Goal: Information Seeking & Learning: Learn about a topic

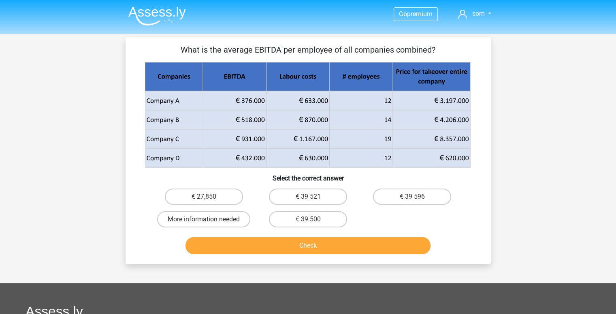
click at [149, 15] on img at bounding box center [157, 15] width 58 height 19
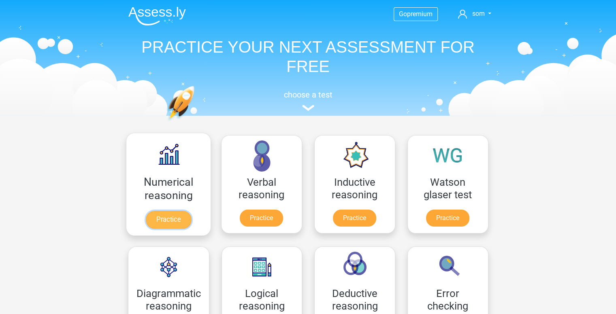
click at [173, 229] on link "Practice" at bounding box center [167, 220] width 45 height 18
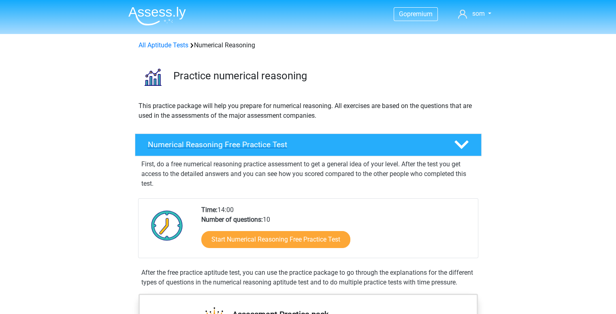
click at [442, 137] on div "Numerical Reasoning Free Practice Test" at bounding box center [308, 145] width 347 height 23
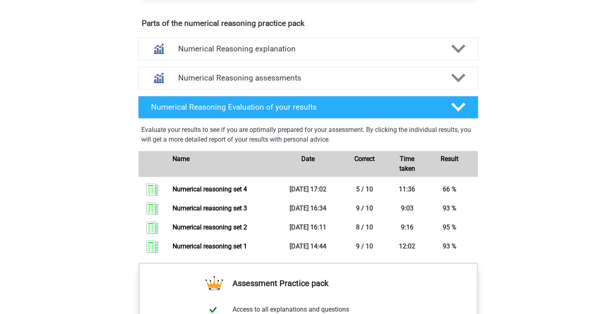
scroll to position [316, 0]
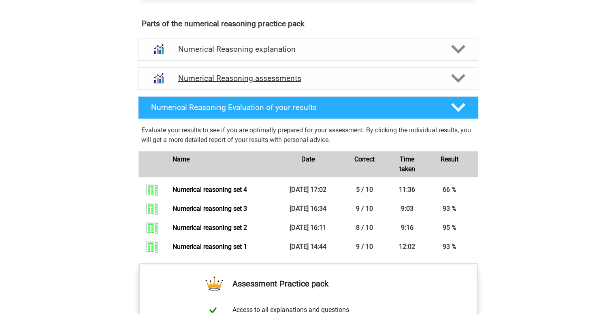
click at [459, 77] on icon at bounding box center [458, 78] width 14 height 14
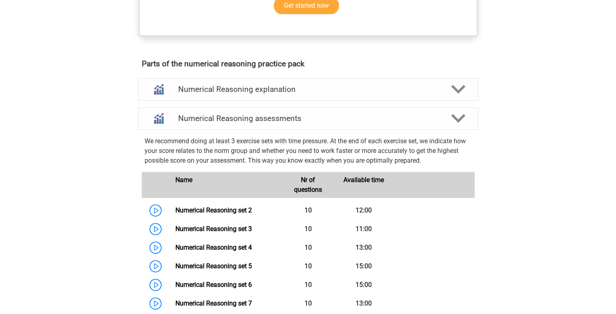
scroll to position [274, 0]
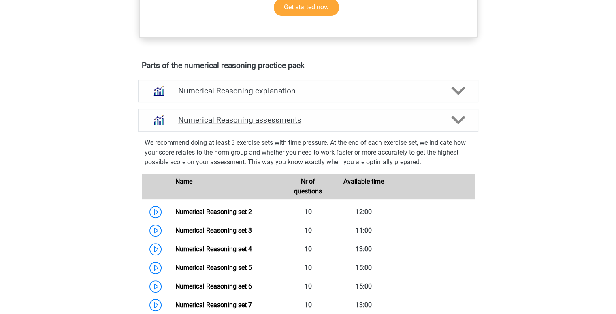
click at [467, 115] on div at bounding box center [457, 120] width 27 height 14
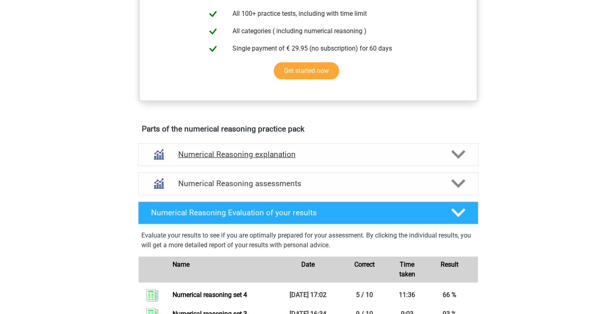
scroll to position [210, 0]
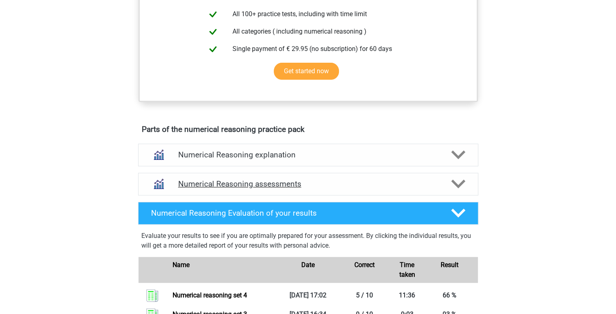
click at [454, 185] on icon at bounding box center [458, 184] width 14 height 14
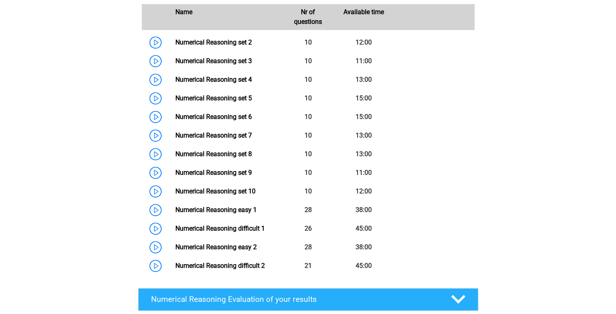
scroll to position [444, 0]
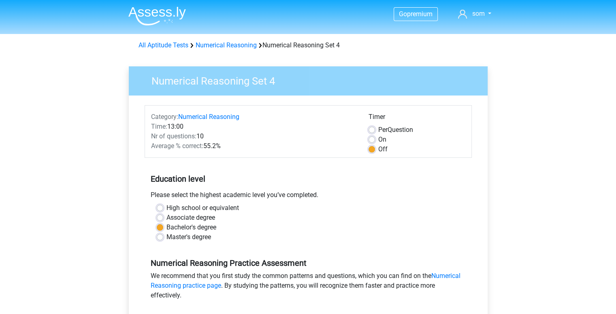
click at [378, 141] on label "On" at bounding box center [382, 140] width 8 height 10
click at [373, 141] on input "On" at bounding box center [372, 139] width 6 height 8
radio input "true"
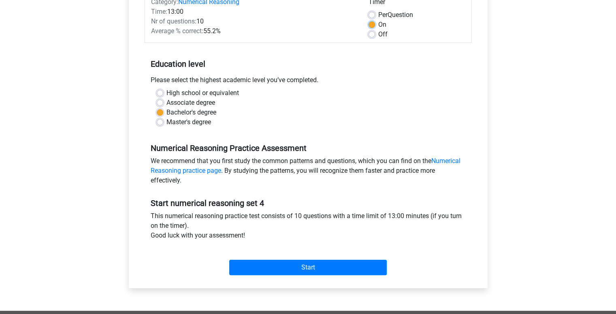
scroll to position [116, 0]
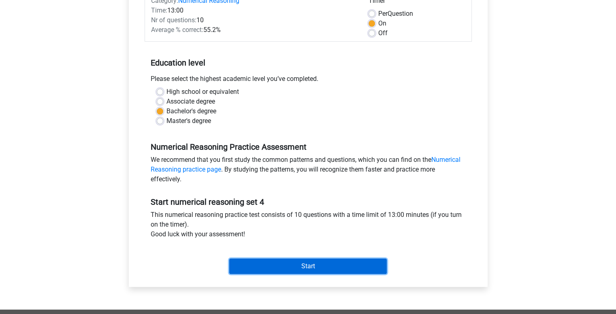
click at [318, 271] on input "Start" at bounding box center [308, 266] width 158 height 15
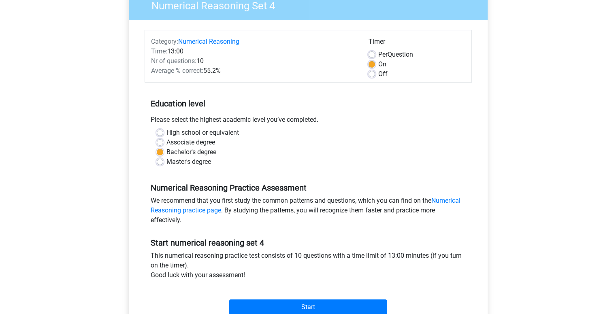
scroll to position [75, 0]
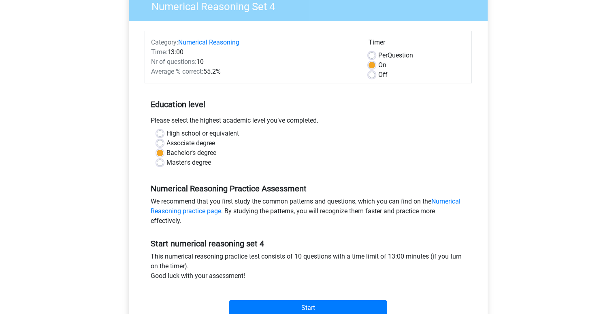
click at [378, 73] on label "Off" at bounding box center [382, 75] width 9 height 10
click at [371, 73] on input "Off" at bounding box center [372, 74] width 6 height 8
radio input "true"
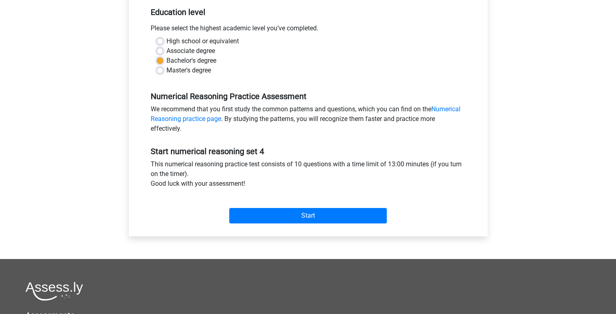
scroll to position [169, 0]
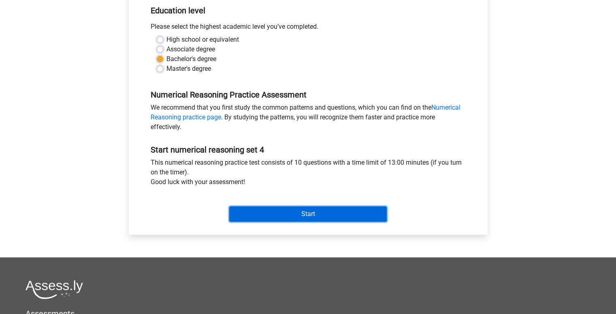
click at [305, 219] on input "Start" at bounding box center [308, 214] width 158 height 15
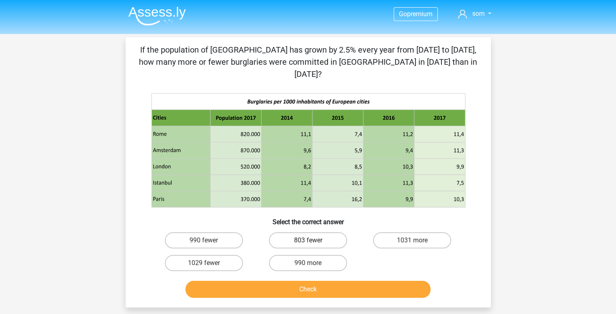
click at [329, 233] on label "803 fewer" at bounding box center [308, 241] width 78 height 16
click at [313, 241] on input "803 fewer" at bounding box center [310, 243] width 5 height 5
radio input "true"
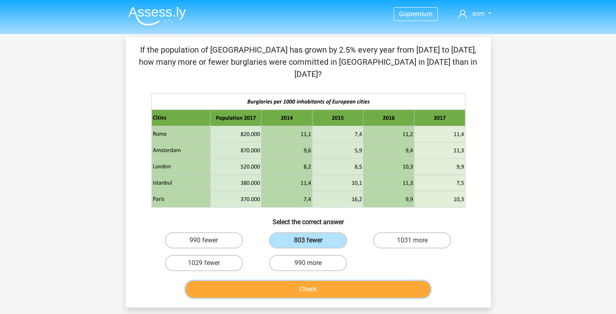
click at [327, 281] on button "Check" at bounding box center [308, 289] width 245 height 17
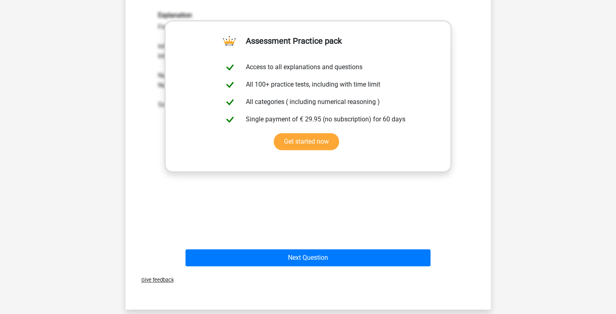
scroll to position [318, 0]
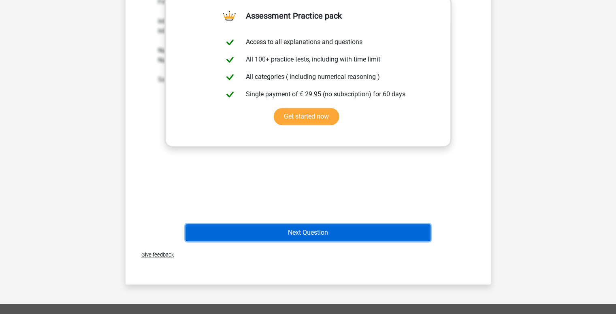
click at [313, 226] on button "Next Question" at bounding box center [308, 232] width 245 height 17
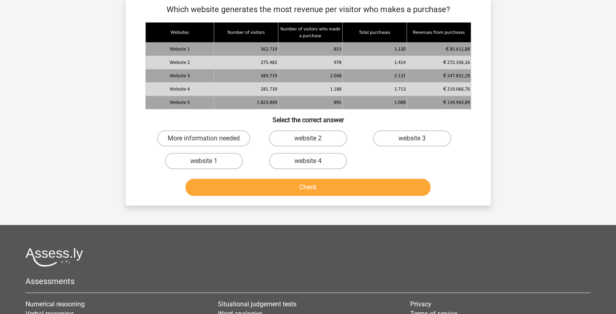
scroll to position [37, 0]
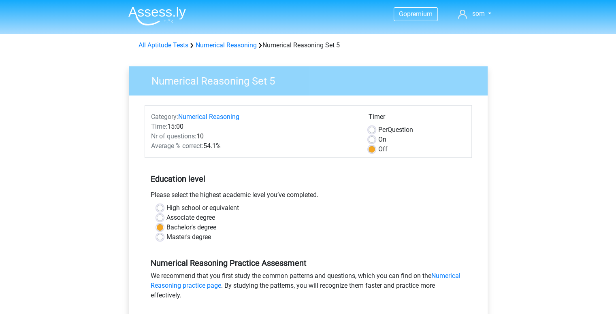
click at [378, 140] on label "On" at bounding box center [382, 140] width 8 height 10
click at [371, 140] on input "On" at bounding box center [372, 139] width 6 height 8
radio input "true"
click at [378, 149] on label "Off" at bounding box center [382, 150] width 9 height 10
click at [371, 149] on input "Off" at bounding box center [372, 149] width 6 height 8
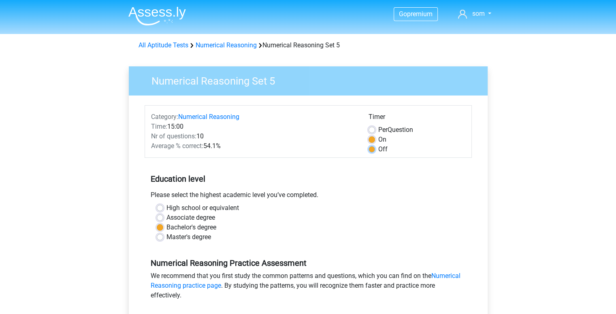
radio input "true"
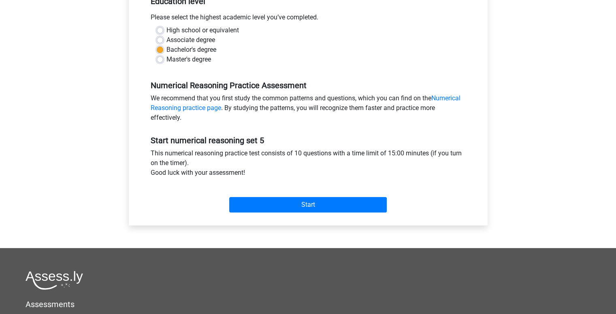
scroll to position [178, 0]
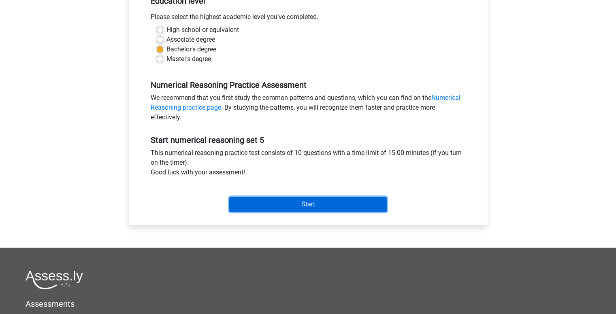
click at [313, 206] on input "Start" at bounding box center [308, 204] width 158 height 15
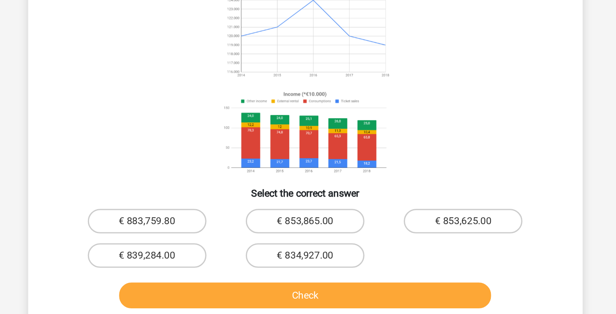
scroll to position [10, 0]
click at [206, 231] on label "€ 883,759.80" at bounding box center [204, 239] width 78 height 16
click at [206, 239] on input "€ 883,759.80" at bounding box center [206, 241] width 5 height 5
radio input "true"
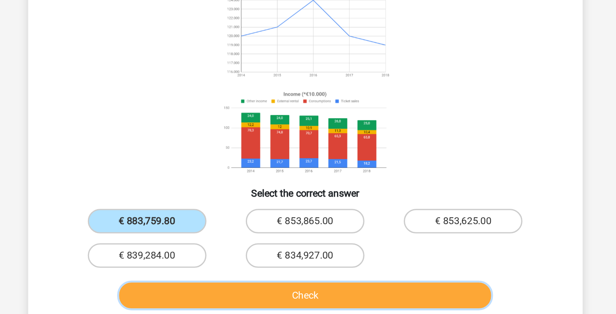
click at [292, 280] on button "Check" at bounding box center [308, 288] width 245 height 17
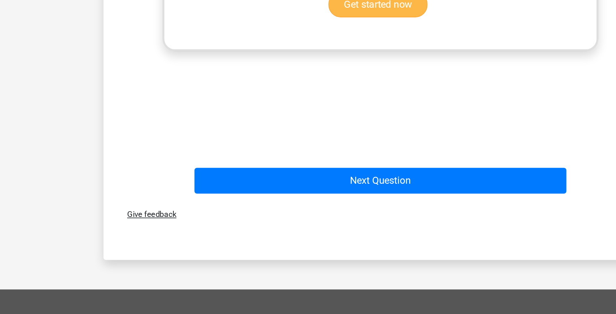
scroll to position [335, 0]
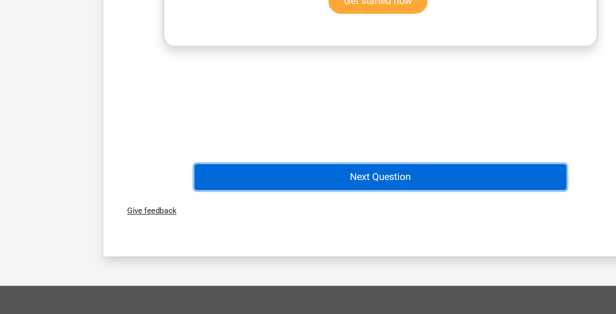
click at [286, 216] on button "Next Question" at bounding box center [308, 224] width 245 height 17
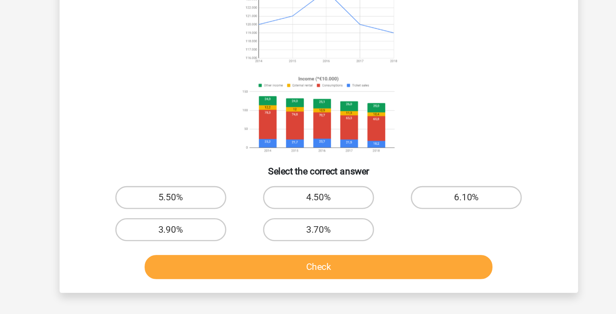
scroll to position [41, 0]
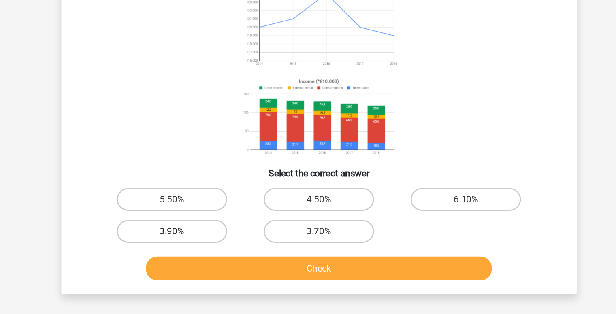
click at [199, 254] on label "3.90%" at bounding box center [204, 256] width 78 height 16
click at [204, 256] on input "3.90%" at bounding box center [206, 258] width 5 height 5
radio input "true"
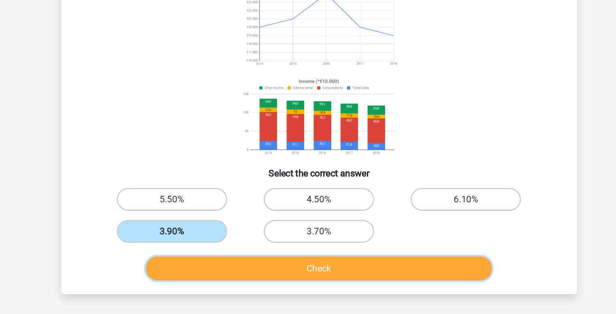
click at [274, 289] on button "Check" at bounding box center [308, 281] width 245 height 17
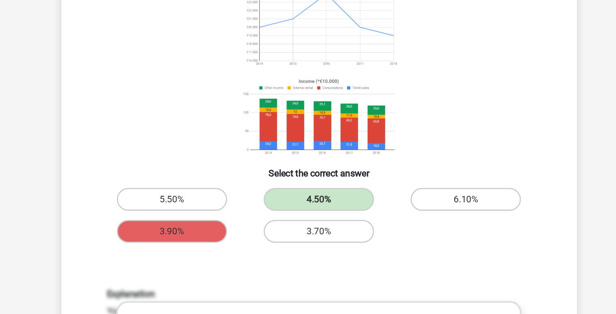
scroll to position [41, 0]
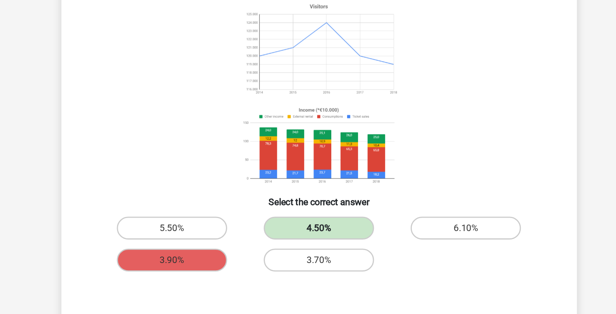
click at [289, 233] on label "4.50%" at bounding box center [308, 232] width 78 height 16
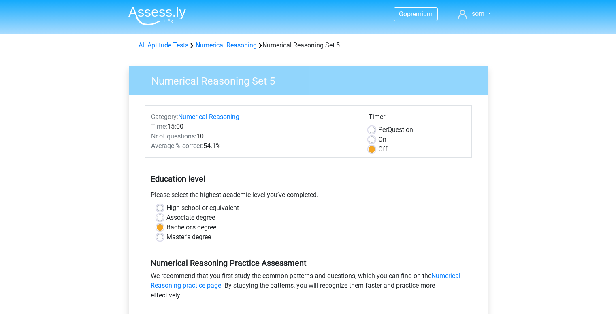
scroll to position [178, 0]
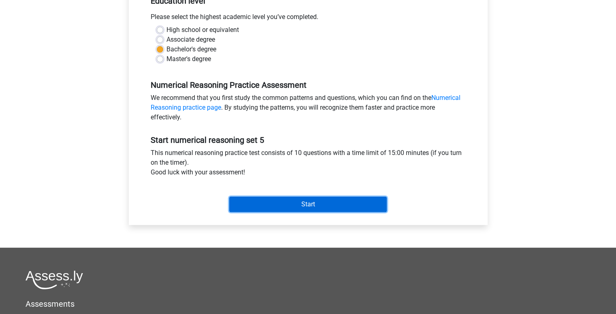
click at [333, 207] on input "Start" at bounding box center [308, 204] width 158 height 15
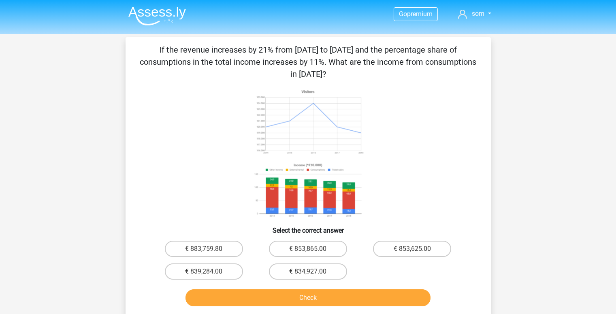
scroll to position [53, 0]
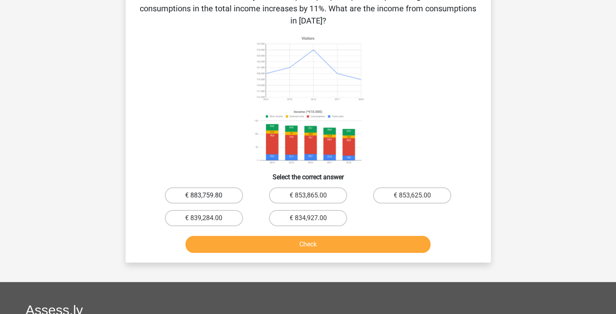
click at [232, 188] on label "€ 883,759.80" at bounding box center [204, 196] width 78 height 16
click at [209, 196] on input "€ 883,759.80" at bounding box center [206, 198] width 5 height 5
radio input "true"
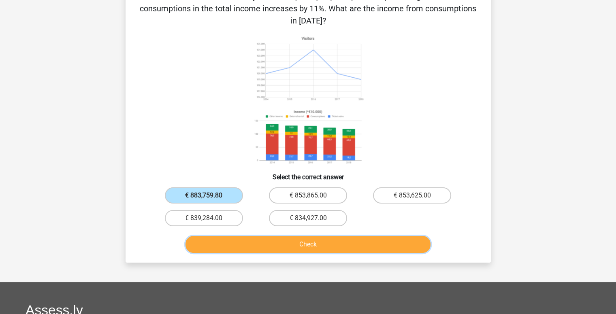
click at [275, 236] on button "Check" at bounding box center [308, 244] width 245 height 17
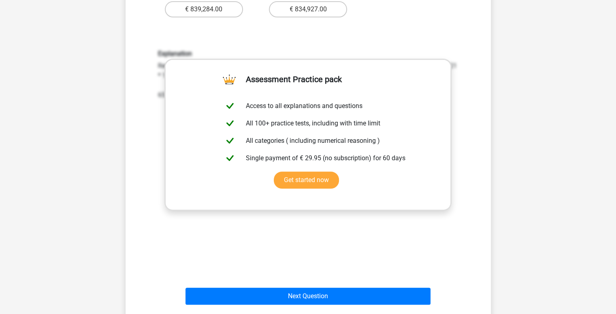
scroll to position [262, 0]
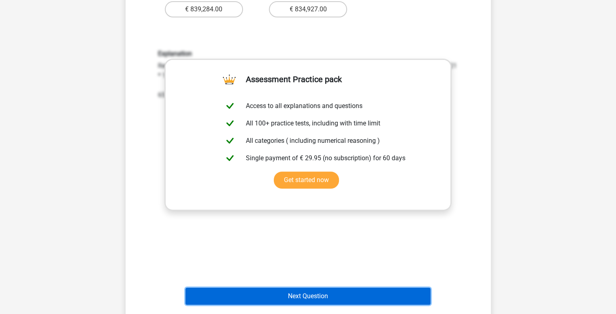
click at [259, 289] on button "Next Question" at bounding box center [308, 296] width 245 height 17
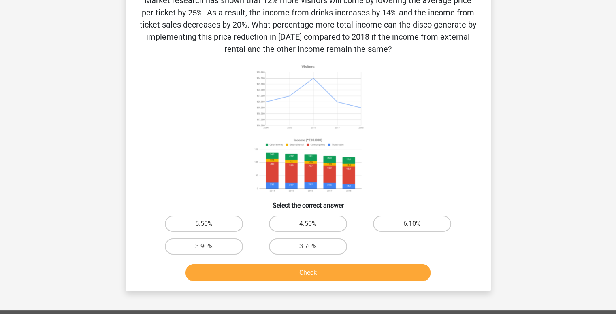
scroll to position [37, 0]
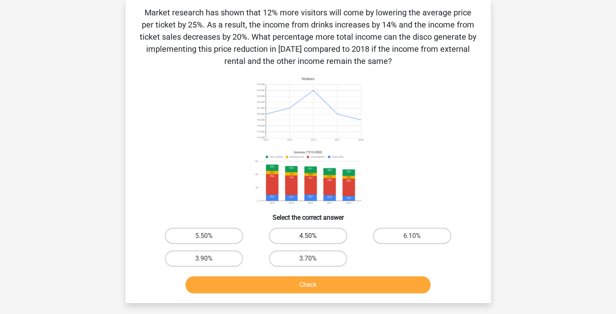
click at [324, 238] on label "4.50%" at bounding box center [308, 236] width 78 height 16
click at [313, 238] on input "4.50%" at bounding box center [310, 238] width 5 height 5
radio input "true"
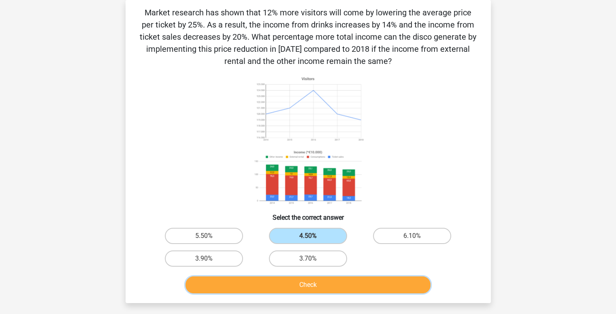
click at [308, 286] on button "Check" at bounding box center [308, 285] width 245 height 17
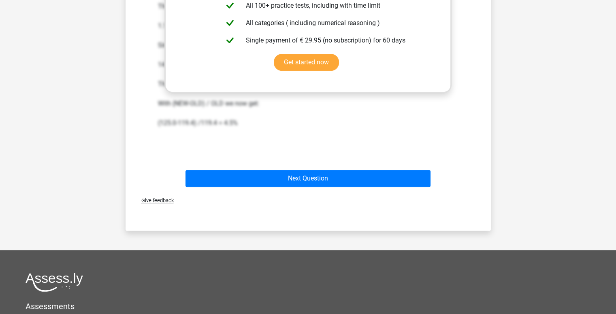
scroll to position [425, 0]
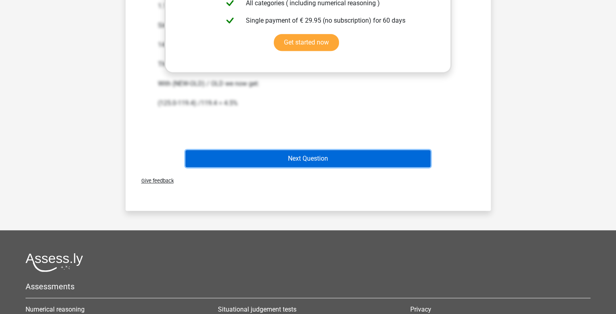
click at [313, 162] on button "Next Question" at bounding box center [308, 158] width 245 height 17
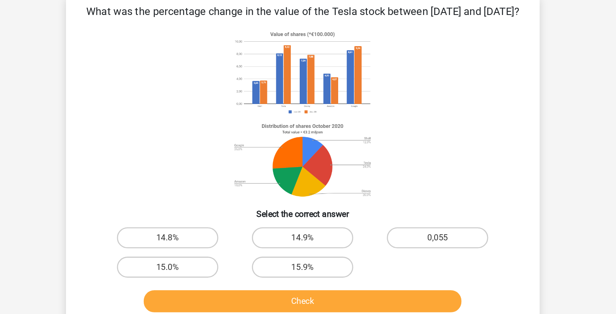
scroll to position [34, 0]
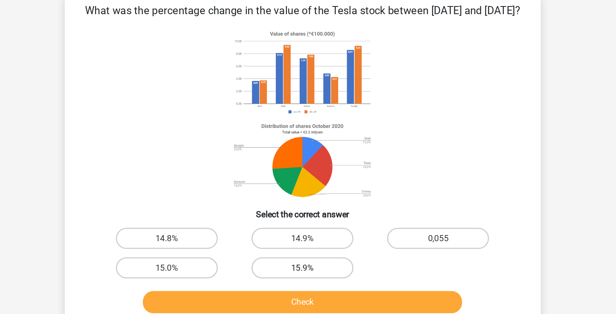
click at [316, 221] on label "15.9%" at bounding box center [308, 213] width 78 height 16
click at [313, 218] on input "15.9%" at bounding box center [310, 215] width 5 height 5
radio input "true"
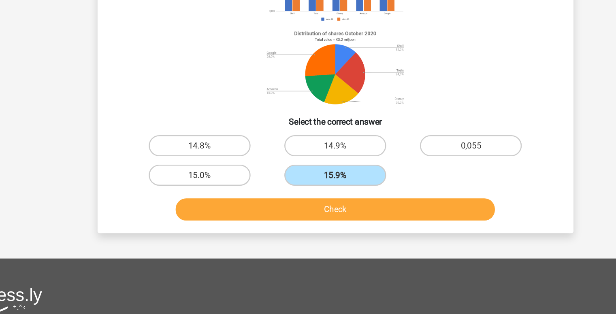
scroll to position [41, 0]
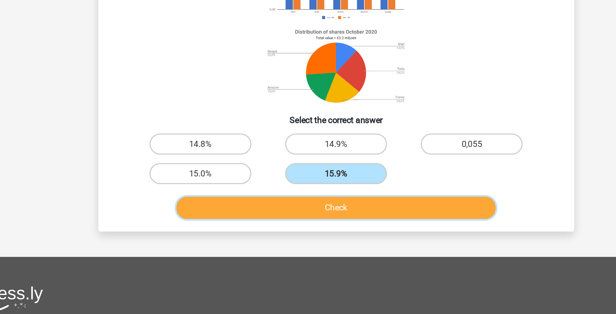
click at [339, 241] on button "Check" at bounding box center [308, 232] width 245 height 17
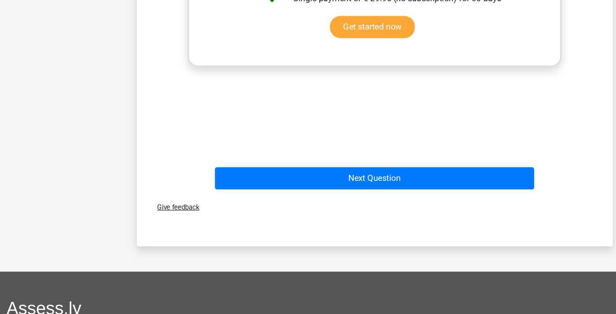
scroll to position [330, 0]
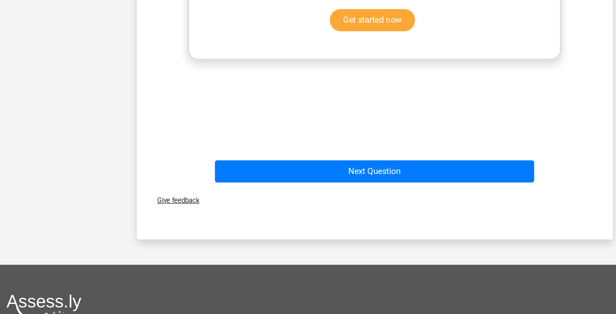
click at [299, 228] on div "Give feedback" at bounding box center [308, 226] width 359 height 21
click at [299, 216] on div "Next Question" at bounding box center [308, 206] width 313 height 20
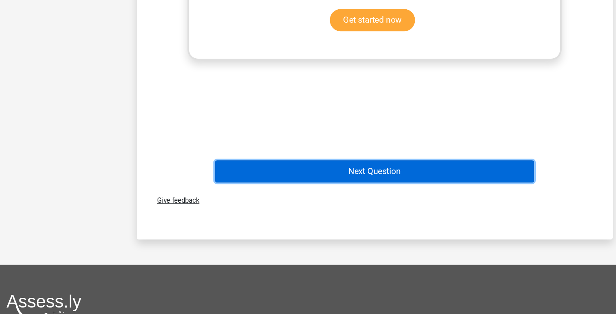
click at [296, 213] on button "Next Question" at bounding box center [308, 204] width 245 height 17
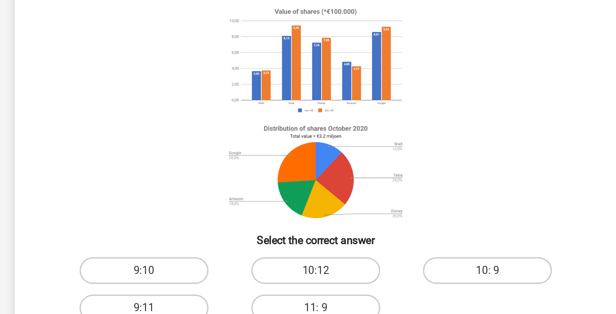
scroll to position [0, 0]
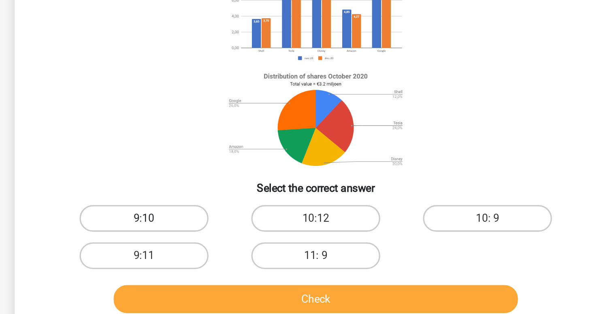
click at [204, 221] on label "9:10" at bounding box center [204, 225] width 78 height 16
click at [204, 225] on input "9:10" at bounding box center [206, 227] width 5 height 5
radio input "true"
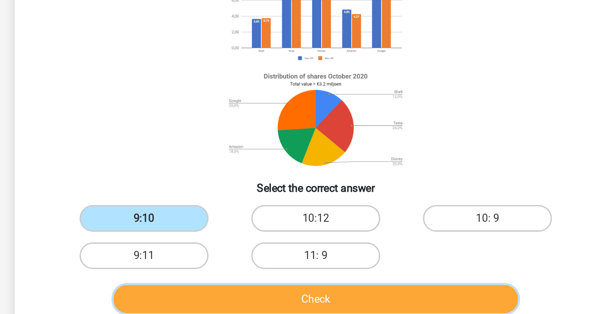
click at [294, 269] on button "Check" at bounding box center [308, 273] width 245 height 17
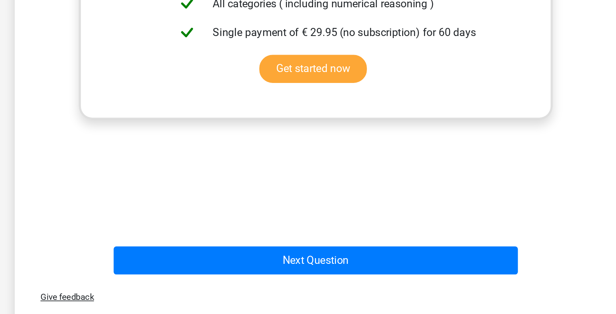
scroll to position [299, 0]
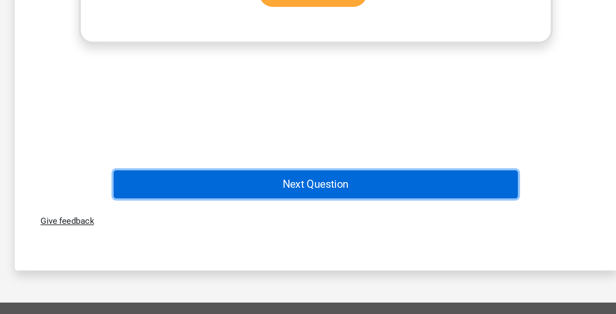
click at [299, 236] on button "Next Question" at bounding box center [308, 235] width 245 height 17
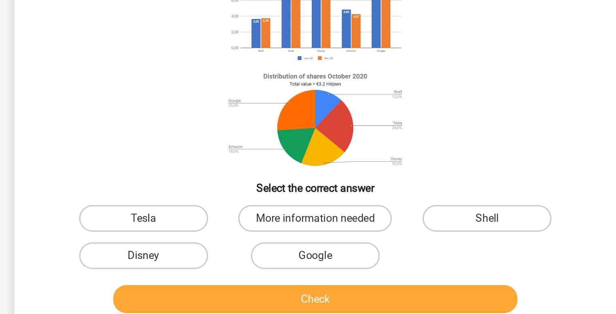
scroll to position [37, 0]
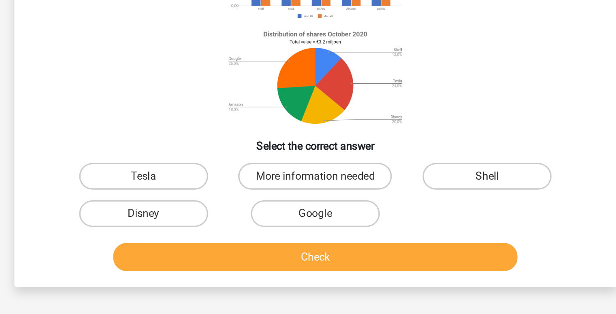
click at [205, 193] on input "Tesla" at bounding box center [206, 190] width 5 height 5
radio input "true"
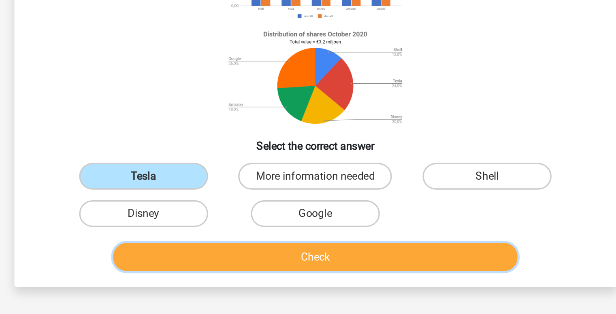
click at [275, 245] on button "Check" at bounding box center [308, 236] width 245 height 17
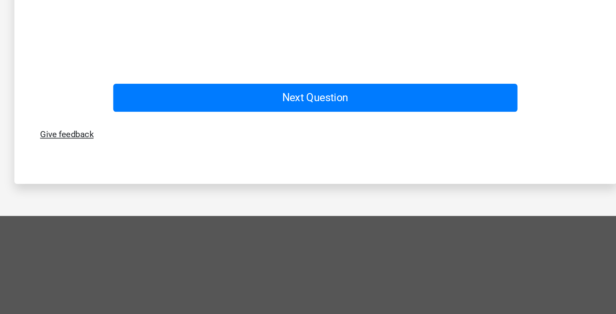
scroll to position [365, 0]
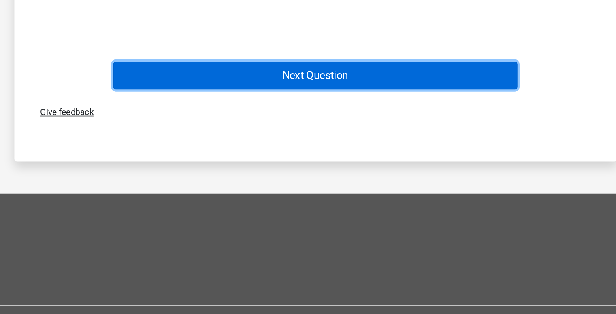
click at [310, 178] on button "Next Question" at bounding box center [308, 169] width 245 height 17
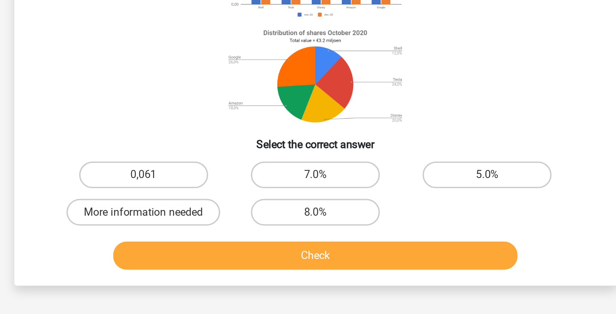
scroll to position [23, 0]
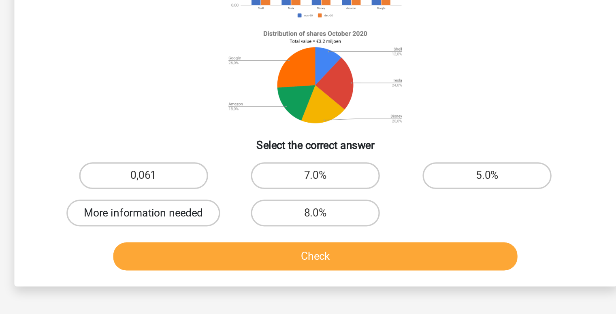
click at [219, 230] on label "More information needed" at bounding box center [203, 236] width 93 height 16
click at [209, 236] on input "More information needed" at bounding box center [206, 238] width 5 height 5
radio input "true"
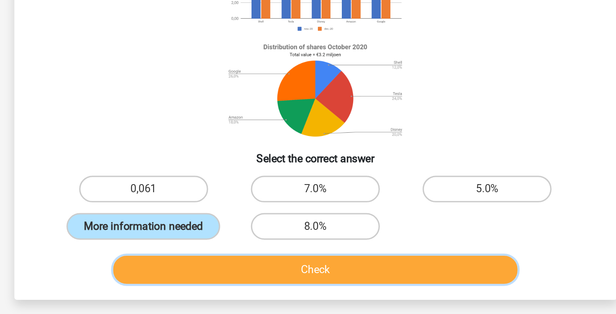
click at [300, 254] on button "Check" at bounding box center [308, 262] width 245 height 17
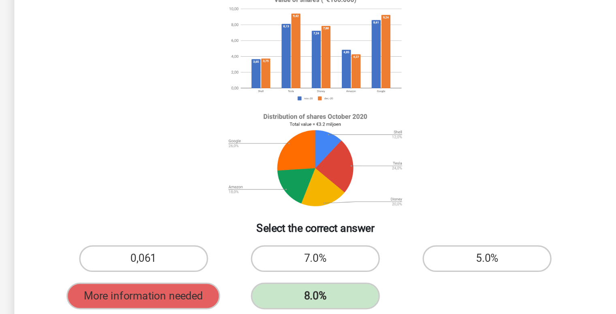
scroll to position [50, 0]
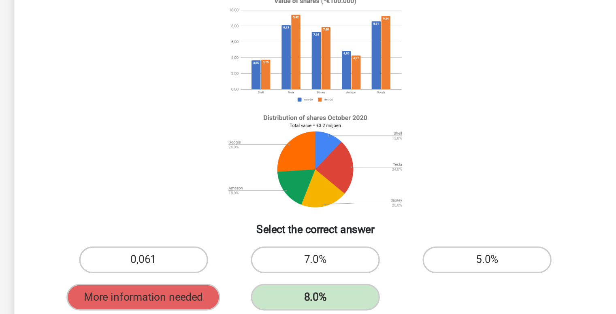
click at [347, 146] on image at bounding box center [307, 127] width 111 height 63
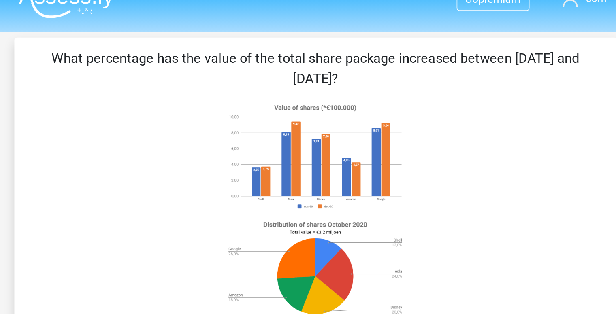
scroll to position [14, 0]
drag, startPoint x: 371, startPoint y: 90, endPoint x: 192, endPoint y: 77, distance: 179.5
click at [192, 77] on icon at bounding box center [308, 127] width 327 height 134
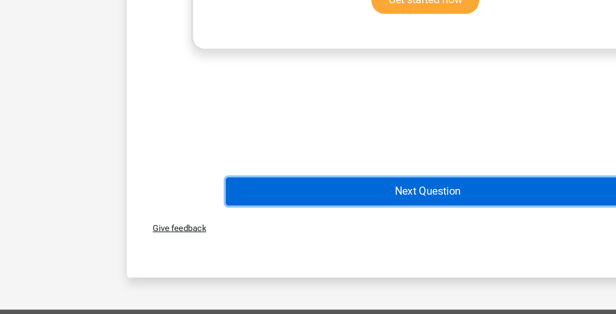
click at [271, 113] on button "Next Question" at bounding box center [308, 116] width 245 height 17
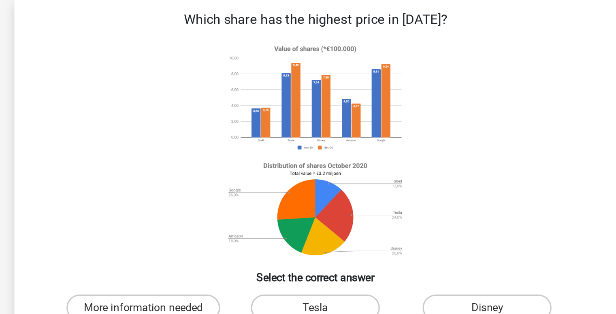
scroll to position [37, 0]
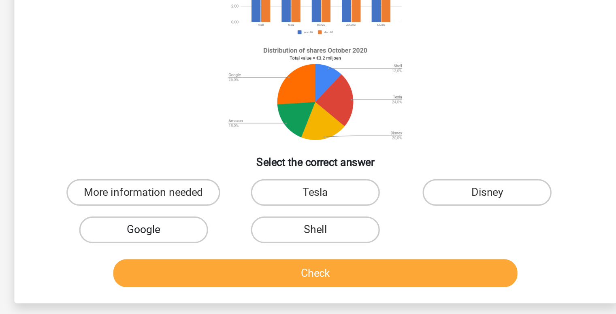
click at [221, 206] on label "Google" at bounding box center [204, 210] width 78 height 16
click at [209, 210] on input "Google" at bounding box center [206, 212] width 5 height 5
radio input "true"
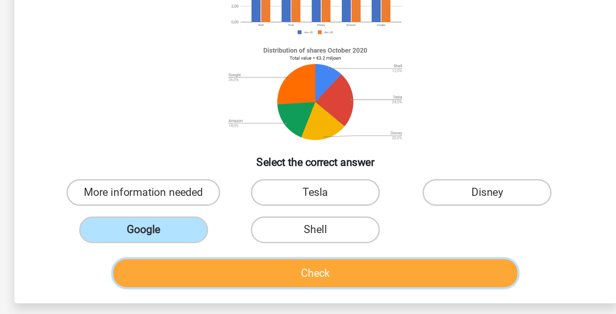
click at [282, 237] on button "Check" at bounding box center [308, 236] width 245 height 17
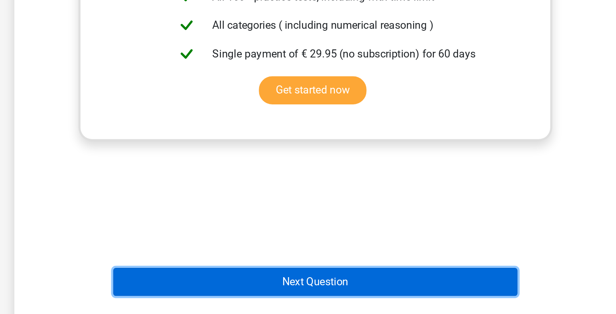
click at [305, 293] on button "Next Question" at bounding box center [308, 294] width 245 height 17
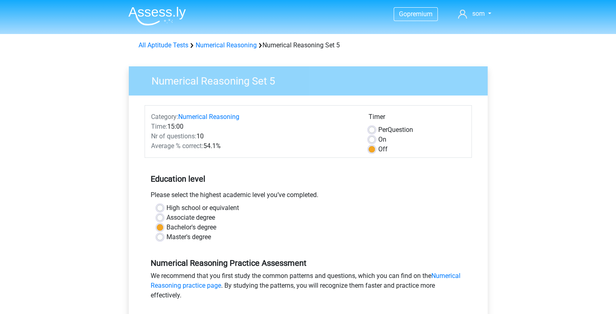
click at [378, 139] on label "On" at bounding box center [382, 140] width 8 height 10
click at [370, 139] on input "On" at bounding box center [372, 139] width 6 height 8
radio input "true"
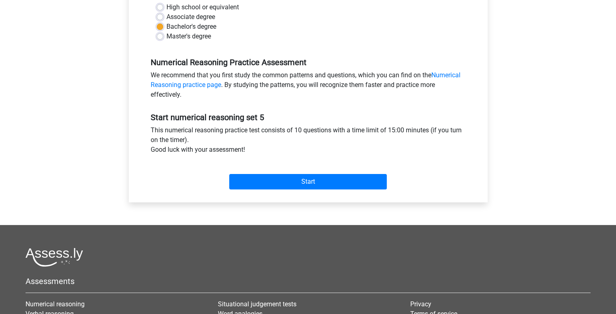
scroll to position [202, 0]
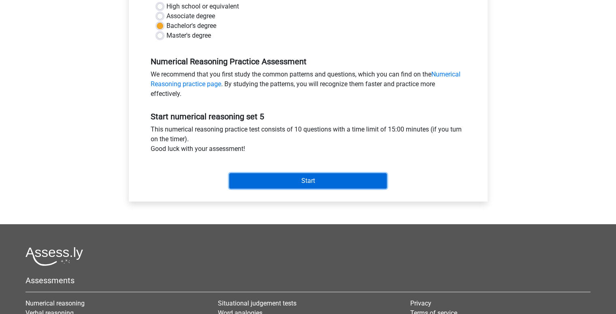
click at [320, 183] on input "Start" at bounding box center [308, 180] width 158 height 15
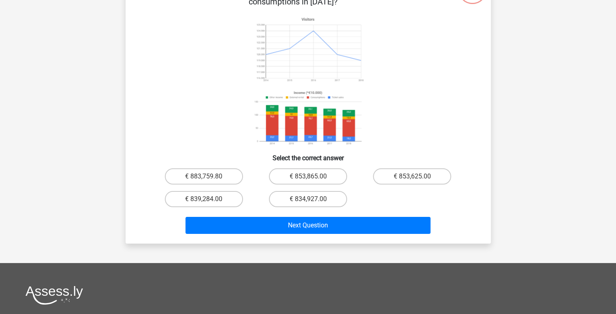
scroll to position [66, 0]
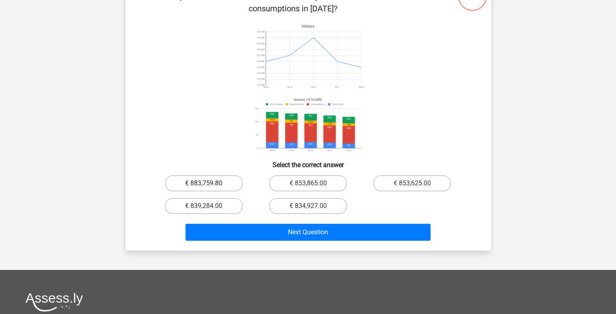
click at [203, 182] on label "€ 883,759.80" at bounding box center [204, 183] width 78 height 16
click at [204, 184] on input "€ 883,759.80" at bounding box center [206, 186] width 5 height 5
radio input "true"
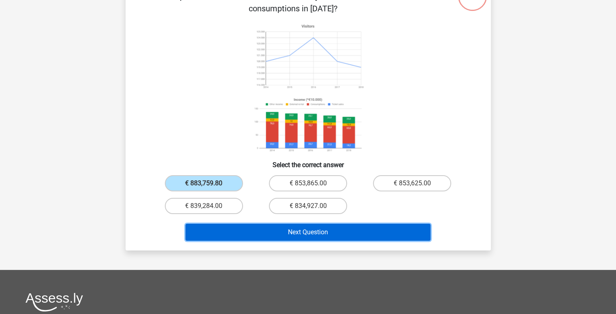
click at [272, 237] on button "Next Question" at bounding box center [308, 232] width 245 height 17
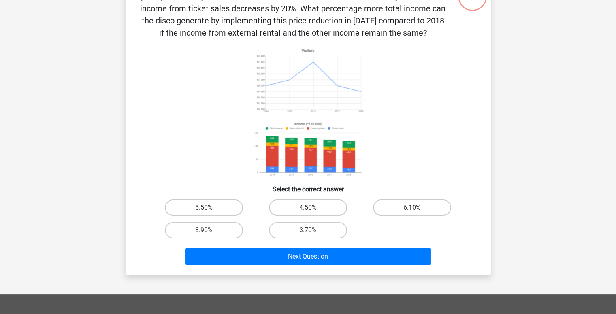
scroll to position [37, 0]
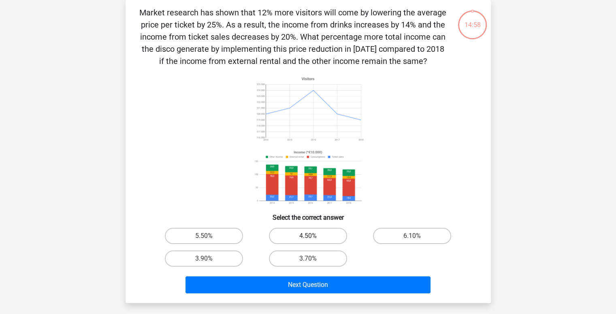
click at [316, 242] on label "4.50%" at bounding box center [308, 236] width 78 height 16
click at [313, 241] on input "4.50%" at bounding box center [310, 238] width 5 height 5
radio input "true"
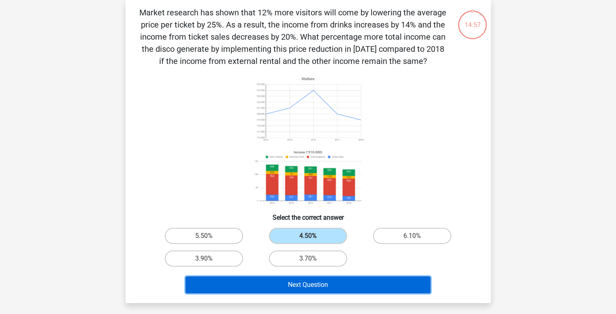
click at [294, 277] on button "Next Question" at bounding box center [308, 285] width 245 height 17
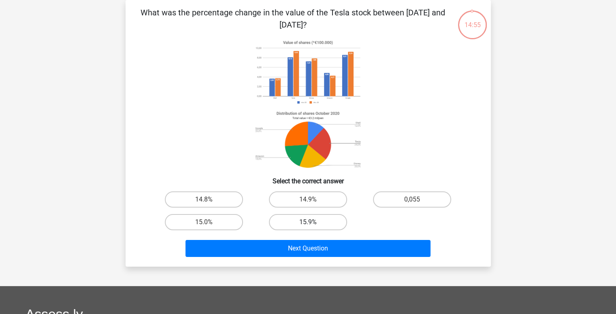
click at [301, 227] on label "15.9%" at bounding box center [308, 222] width 78 height 16
click at [308, 227] on input "15.9%" at bounding box center [310, 224] width 5 height 5
radio input "true"
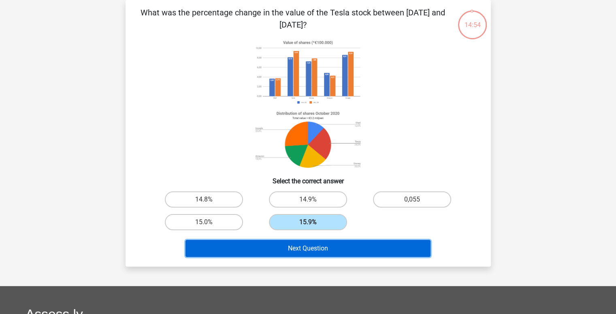
click at [275, 256] on button "Next Question" at bounding box center [308, 248] width 245 height 17
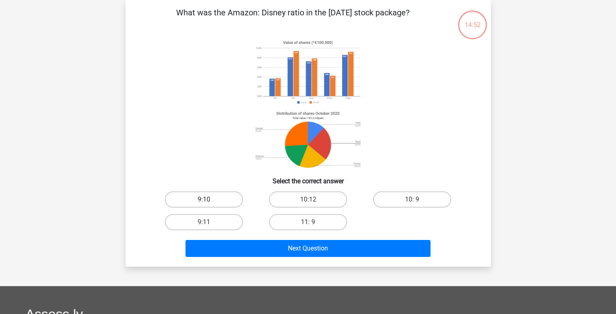
click at [211, 201] on label "9:10" at bounding box center [204, 200] width 78 height 16
click at [209, 201] on input "9:10" at bounding box center [206, 202] width 5 height 5
radio input "true"
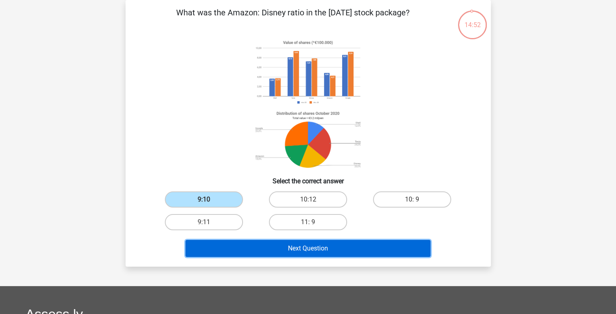
click at [276, 254] on button "Next Question" at bounding box center [308, 248] width 245 height 17
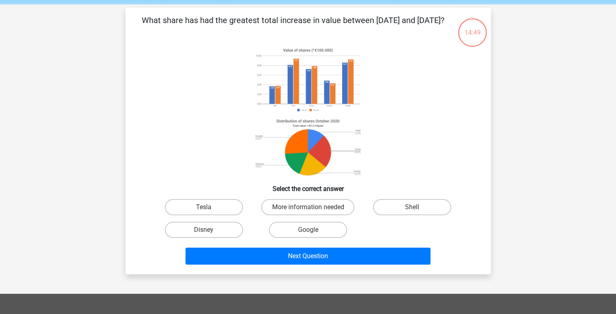
scroll to position [29, 0]
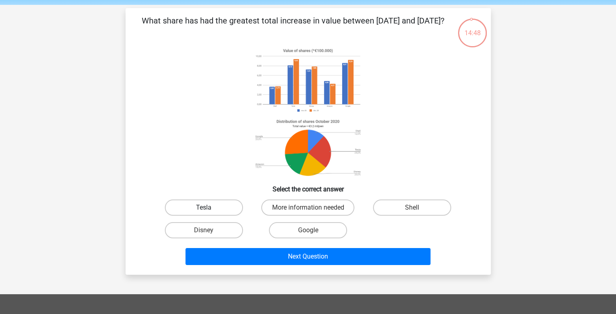
click at [181, 206] on label "Tesla" at bounding box center [204, 208] width 78 height 16
click at [204, 208] on input "Tesla" at bounding box center [206, 210] width 5 height 5
radio input "true"
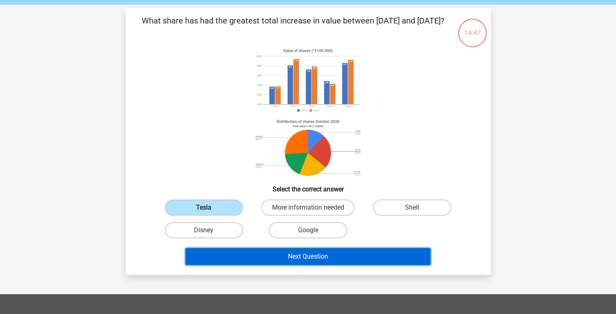
click at [286, 260] on button "Next Question" at bounding box center [308, 256] width 245 height 17
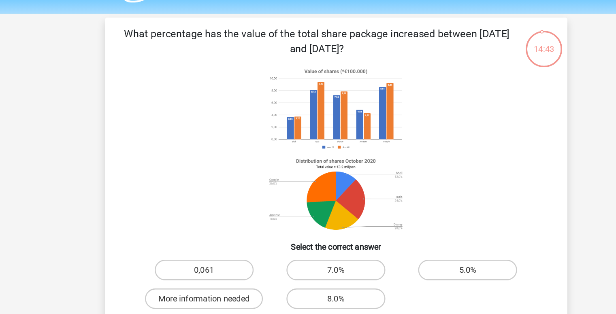
scroll to position [23, 0]
click at [188, 235] on label "More information needed" at bounding box center [203, 236] width 93 height 16
click at [204, 237] on input "More information needed" at bounding box center [206, 239] width 5 height 5
radio input "true"
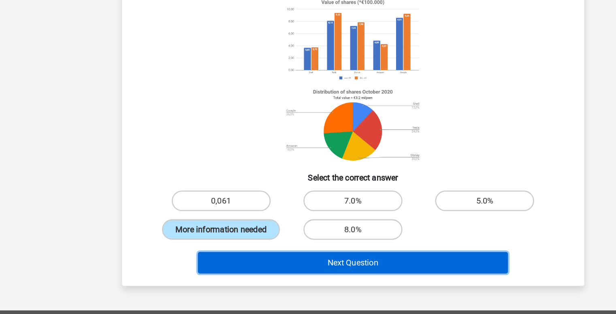
click at [282, 266] on button "Next Question" at bounding box center [308, 262] width 245 height 17
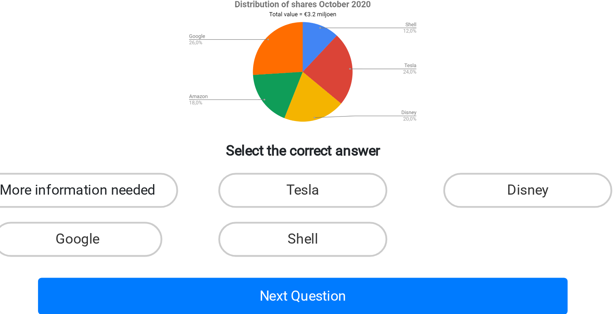
click at [228, 213] on label "More information needed" at bounding box center [203, 214] width 93 height 16
click at [209, 214] on input "More information needed" at bounding box center [206, 216] width 5 height 5
radio input "true"
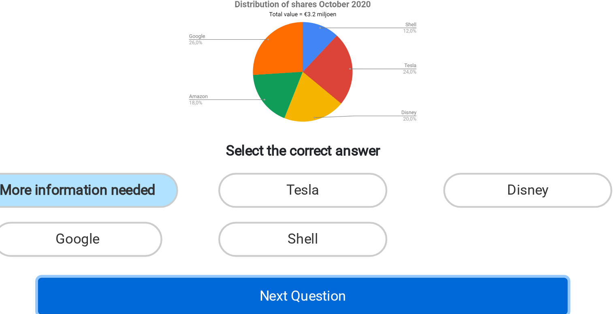
click at [269, 256] on button "Next Question" at bounding box center [308, 262] width 245 height 17
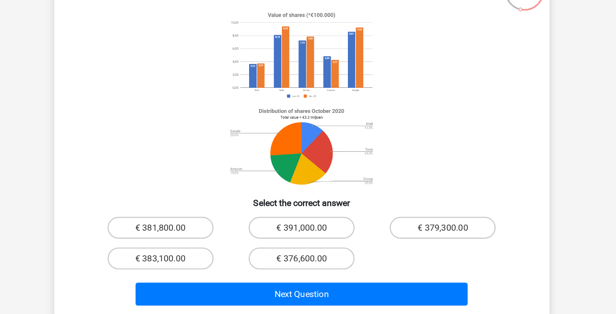
scroll to position [32, 0]
click at [299, 236] on label "€ 376,600.00" at bounding box center [308, 228] width 78 height 16
click at [308, 233] on input "€ 376,600.00" at bounding box center [310, 230] width 5 height 5
radio input "true"
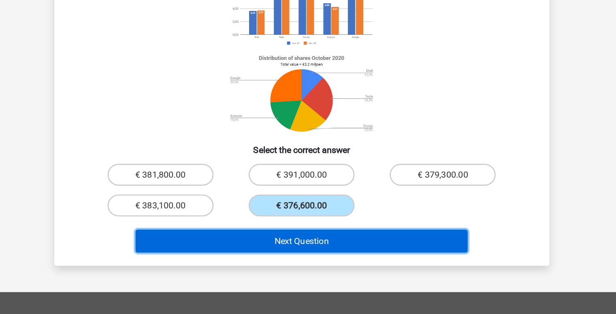
click at [305, 262] on button "Next Question" at bounding box center [308, 253] width 245 height 17
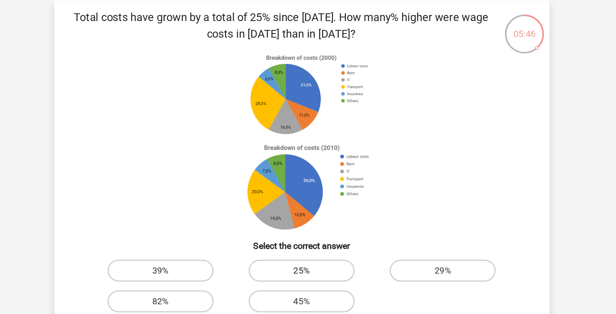
click at [294, 207] on label "25%" at bounding box center [308, 205] width 78 height 16
click at [308, 207] on input "25%" at bounding box center [310, 207] width 5 height 5
radio input "true"
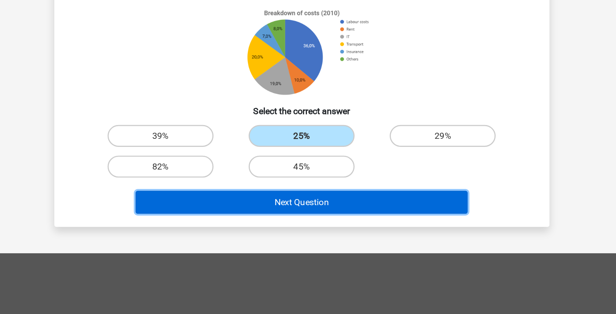
click at [325, 229] on button "Next Question" at bounding box center [308, 231] width 245 height 17
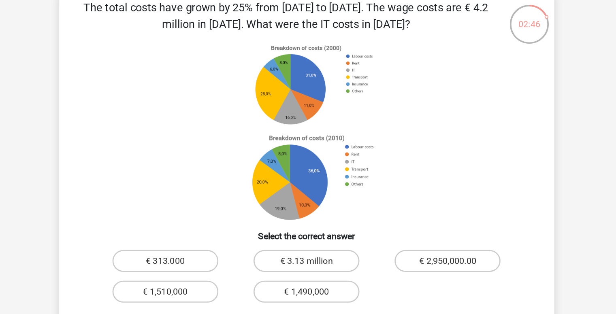
scroll to position [35, 0]
click at [305, 221] on label "€ 1,490,000" at bounding box center [308, 224] width 78 height 16
click at [308, 224] on input "€ 1,490,000" at bounding box center [310, 226] width 5 height 5
radio input "true"
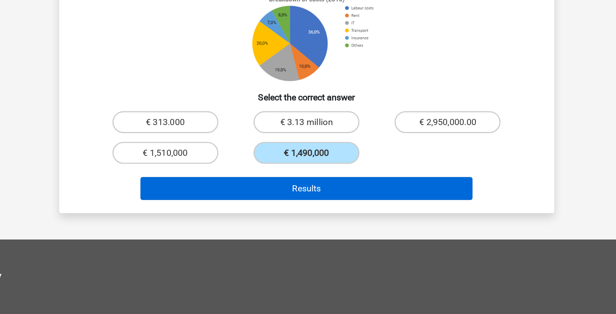
scroll to position [65, 0]
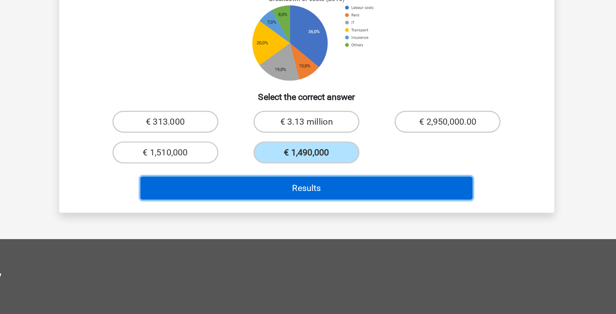
click at [321, 216] on button "Results" at bounding box center [308, 221] width 245 height 17
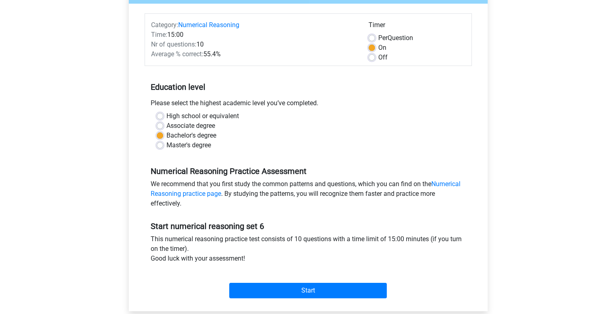
scroll to position [107, 0]
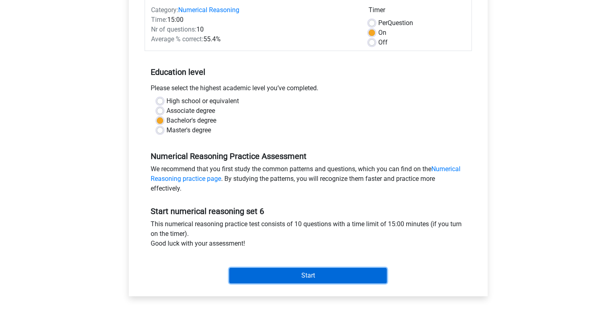
click at [292, 282] on input "Start" at bounding box center [308, 275] width 158 height 15
click at [295, 275] on input "Start" at bounding box center [308, 275] width 158 height 15
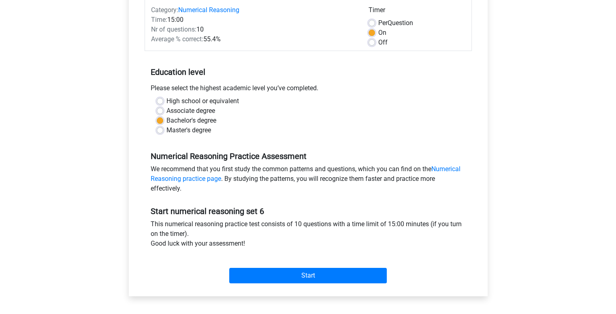
click at [376, 41] on div "Off" at bounding box center [417, 43] width 97 height 10
click at [378, 42] on label "Off" at bounding box center [382, 43] width 9 height 10
click at [371, 42] on input "Off" at bounding box center [372, 42] width 6 height 8
radio input "true"
click at [299, 283] on div "Start" at bounding box center [308, 269] width 327 height 35
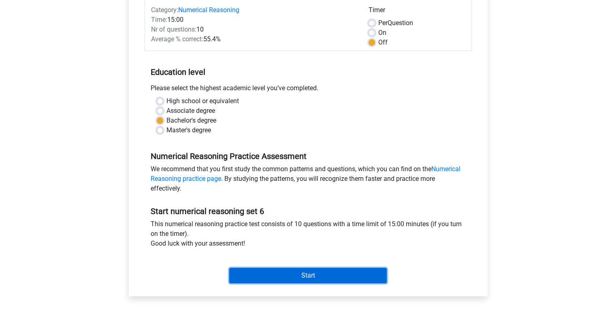
click at [307, 274] on input "Start" at bounding box center [308, 275] width 158 height 15
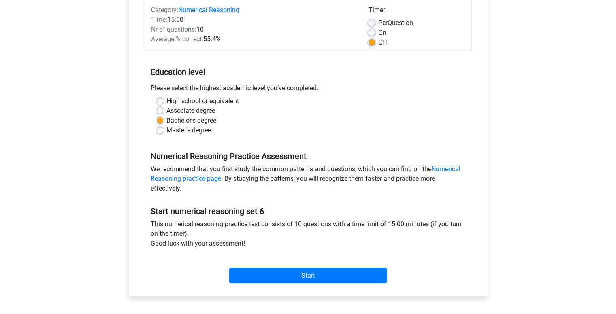
click at [378, 31] on label "On" at bounding box center [382, 33] width 8 height 10
click at [372, 31] on input "On" at bounding box center [372, 32] width 6 height 8
radio input "true"
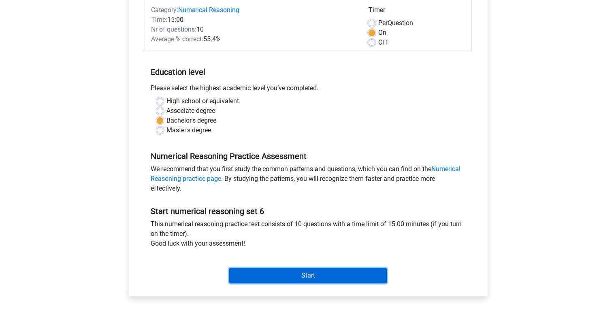
click at [299, 268] on input "Start" at bounding box center [308, 275] width 158 height 15
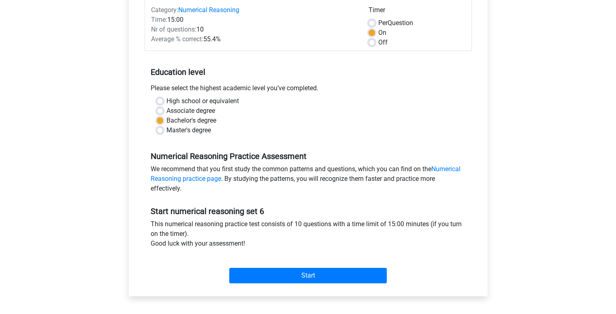
click at [378, 41] on label "Off" at bounding box center [382, 43] width 9 height 10
click at [373, 41] on input "Off" at bounding box center [372, 42] width 6 height 8
radio input "true"
click at [378, 31] on label "On" at bounding box center [382, 33] width 8 height 10
click at [372, 31] on input "On" at bounding box center [372, 32] width 6 height 8
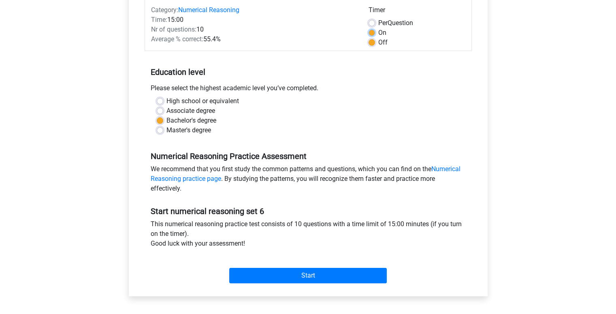
radio input "true"
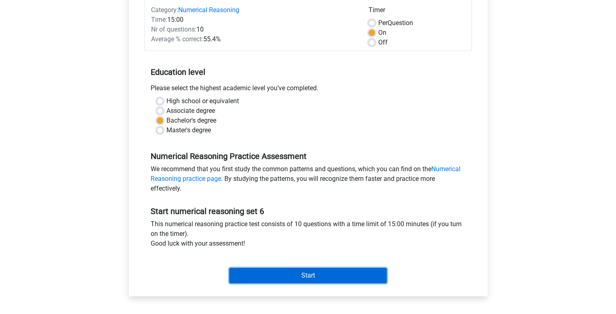
click at [335, 281] on input "Start" at bounding box center [308, 275] width 158 height 15
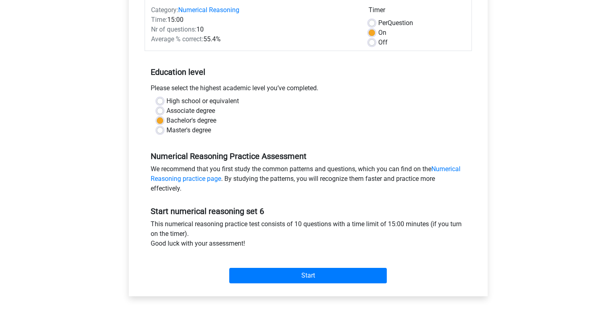
click at [373, 47] on div "Category: Numerical Reasoning Time: 15:00 Nr of questions: 10 Average % correct…" at bounding box center [308, 24] width 327 height 53
click at [378, 43] on label "Off" at bounding box center [382, 43] width 9 height 10
click at [372, 43] on input "Off" at bounding box center [372, 42] width 6 height 8
radio input "true"
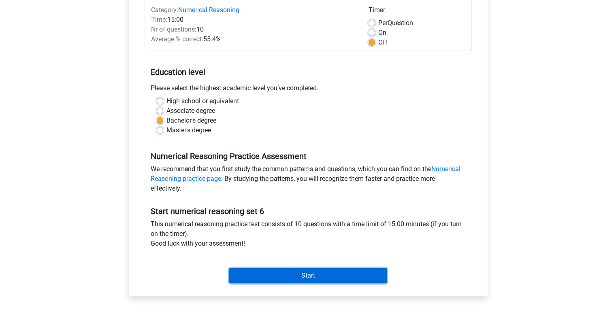
click at [286, 274] on input "Start" at bounding box center [308, 275] width 158 height 15
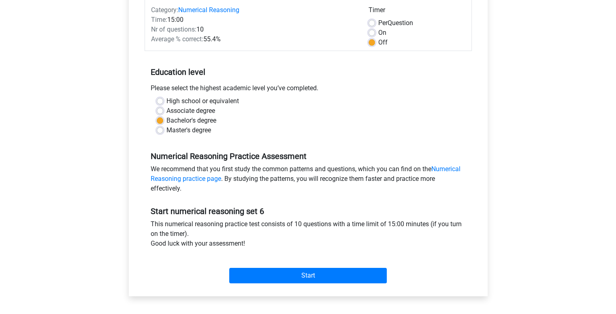
click at [378, 32] on label "On" at bounding box center [382, 33] width 8 height 10
click at [371, 32] on input "On" at bounding box center [372, 32] width 6 height 8
radio input "true"
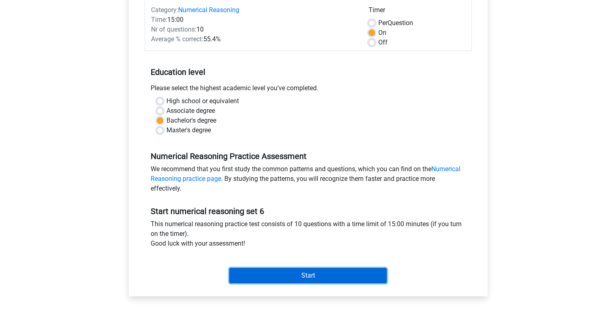
click at [329, 276] on input "Start" at bounding box center [308, 275] width 158 height 15
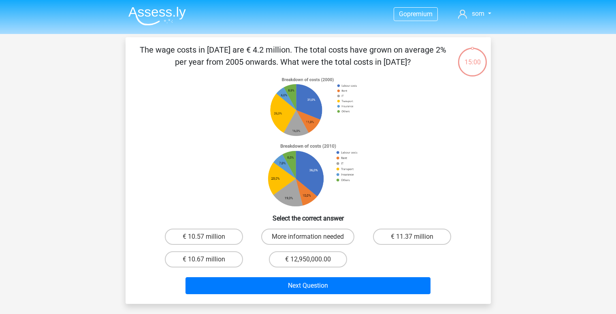
scroll to position [6, 0]
click at [201, 243] on label "€ 10.57 million" at bounding box center [204, 237] width 78 height 16
click at [204, 242] on input "€ 10.57 million" at bounding box center [206, 239] width 5 height 5
radio input "true"
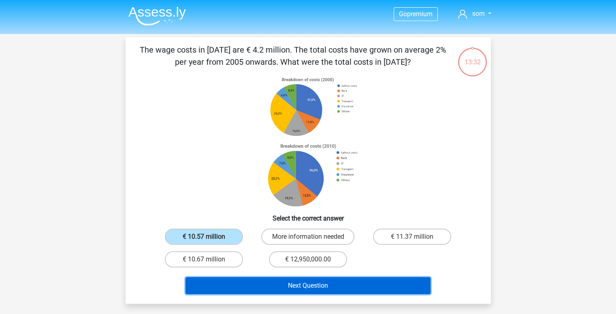
click at [252, 283] on button "Next Question" at bounding box center [308, 285] width 245 height 17
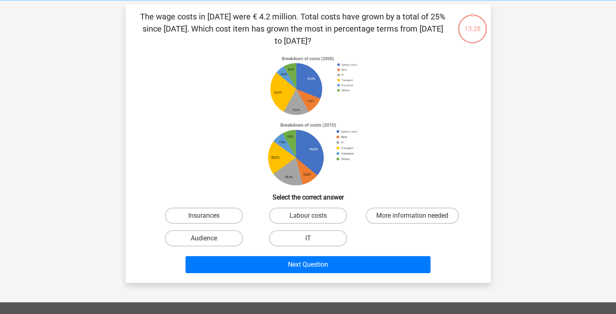
scroll to position [37, 0]
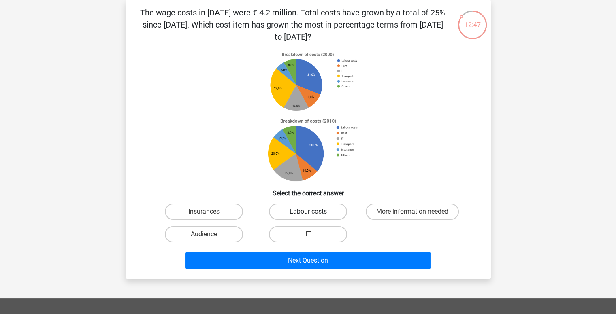
click at [291, 207] on label "Labour costs" at bounding box center [308, 212] width 78 height 16
click at [308, 212] on input "Labour costs" at bounding box center [310, 214] width 5 height 5
radio input "true"
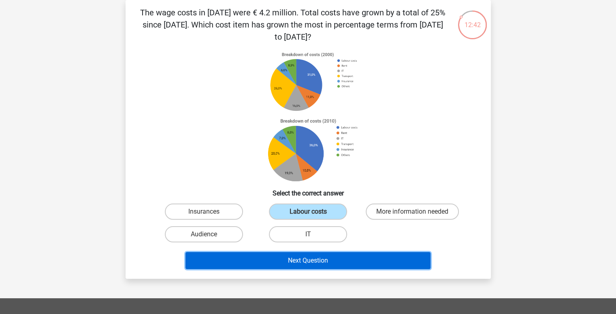
click at [306, 255] on button "Next Question" at bounding box center [308, 260] width 245 height 17
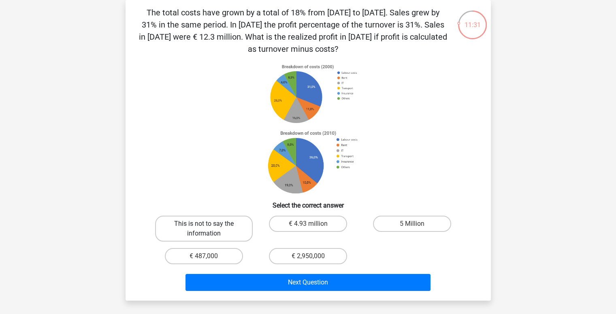
click at [183, 223] on label "This is not to say the information" at bounding box center [204, 229] width 98 height 26
click at [204, 224] on input "This is not to say the information" at bounding box center [206, 226] width 5 height 5
radio input "true"
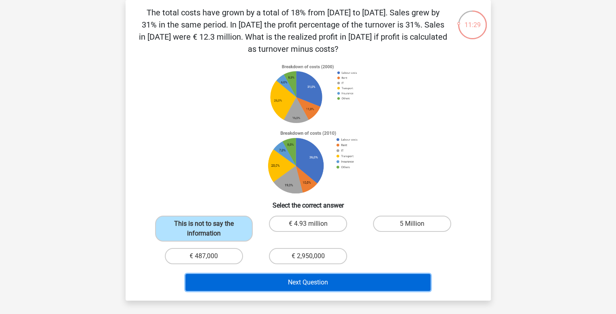
click at [263, 278] on button "Next Question" at bounding box center [308, 282] width 245 height 17
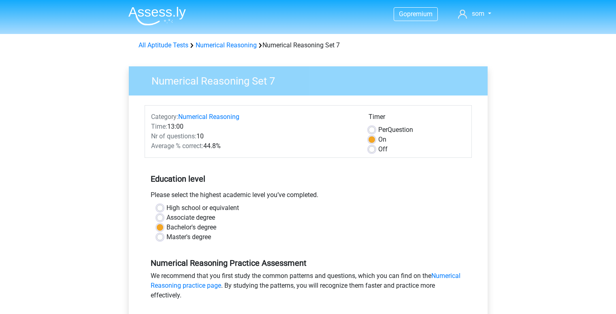
scroll to position [128, 0]
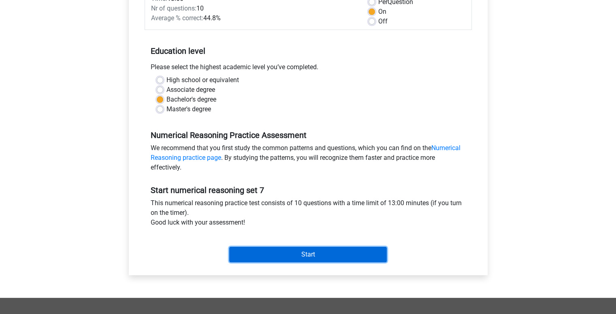
click at [301, 252] on input "Start" at bounding box center [308, 254] width 158 height 15
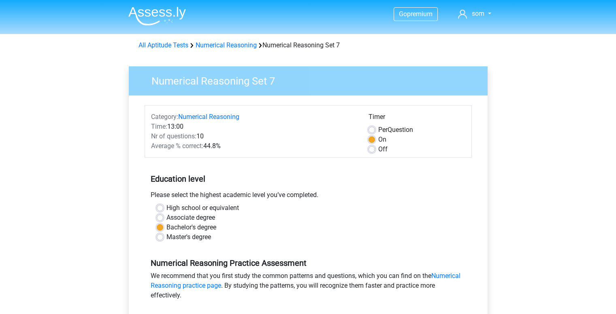
scroll to position [128, 0]
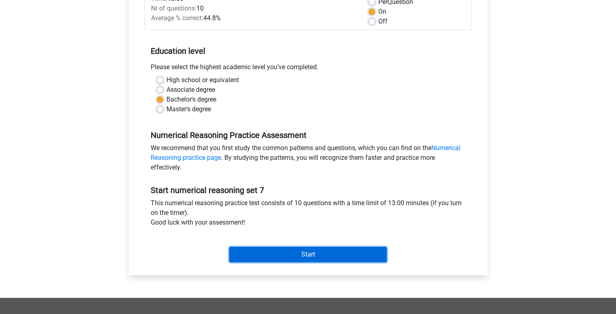
drag, startPoint x: 307, startPoint y: 256, endPoint x: 399, endPoint y: 76, distance: 202.4
click at [393, 86] on form "Category: Numerical Reasoning Time: 13:00 Nr of questions: 10 Average % correct…" at bounding box center [308, 121] width 327 height 288
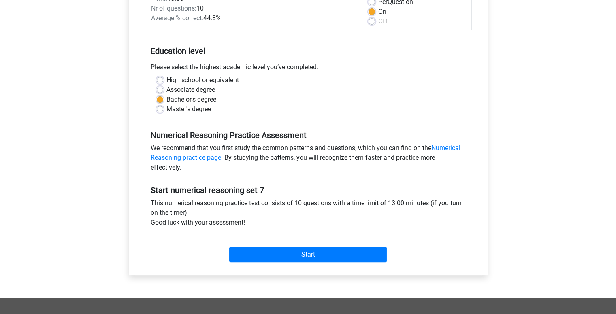
click at [378, 21] on label "Off" at bounding box center [382, 22] width 9 height 10
click at [373, 21] on input "Off" at bounding box center [372, 21] width 6 height 8
radio input "true"
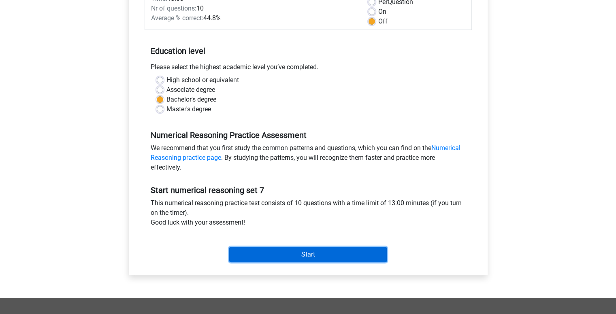
click at [301, 248] on input "Start" at bounding box center [308, 254] width 158 height 15
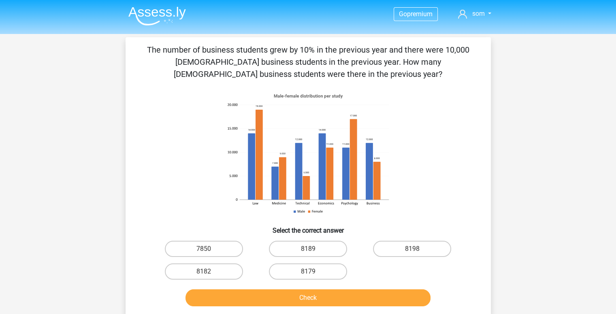
drag, startPoint x: 142, startPoint y: 43, endPoint x: 352, endPoint y: 80, distance: 213.0
click at [352, 80] on div "The number of business students grew by 10% in the previous year and there were…" at bounding box center [308, 176] width 365 height 279
copy p "The number of business students grew by 10% in the previous year and there were…"
click at [224, 246] on label "7850" at bounding box center [204, 249] width 78 height 16
click at [209, 249] on input "7850" at bounding box center [206, 251] width 5 height 5
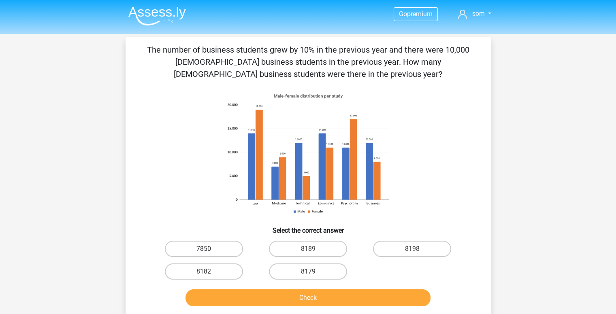
radio input "true"
click at [277, 303] on button "Check" at bounding box center [308, 298] width 245 height 17
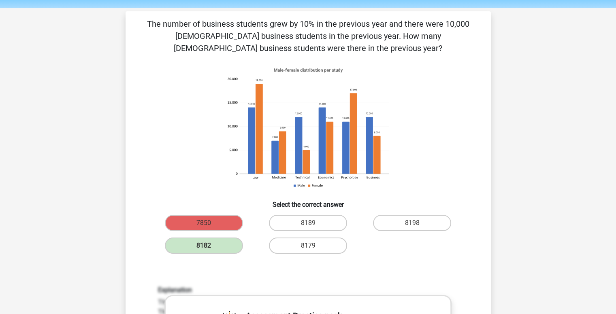
scroll to position [24, 0]
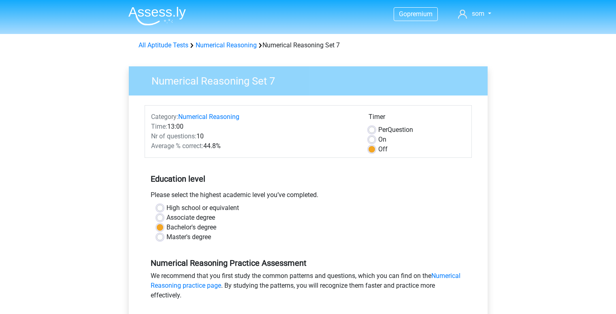
scroll to position [128, 0]
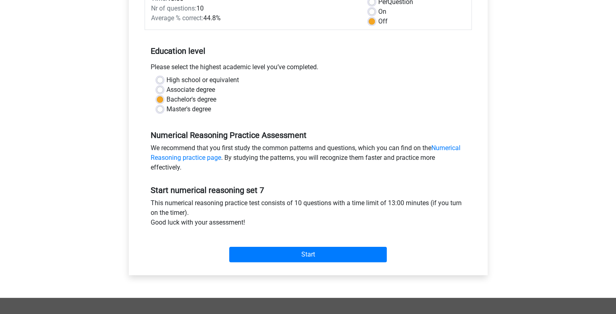
click at [378, 11] on label "On" at bounding box center [382, 12] width 8 height 10
click at [371, 11] on input "On" at bounding box center [372, 11] width 6 height 8
radio input "true"
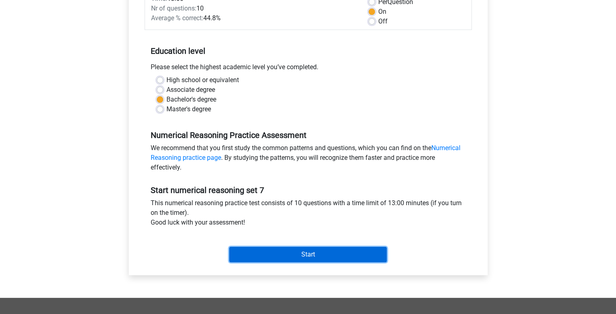
click at [314, 250] on input "Start" at bounding box center [308, 254] width 158 height 15
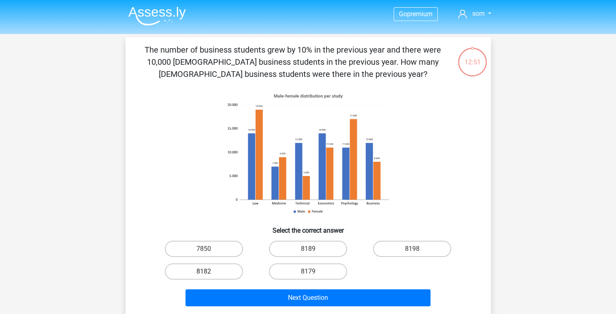
click at [187, 268] on label "8182" at bounding box center [204, 272] width 78 height 16
click at [204, 272] on input "8182" at bounding box center [206, 274] width 5 height 5
radio input "true"
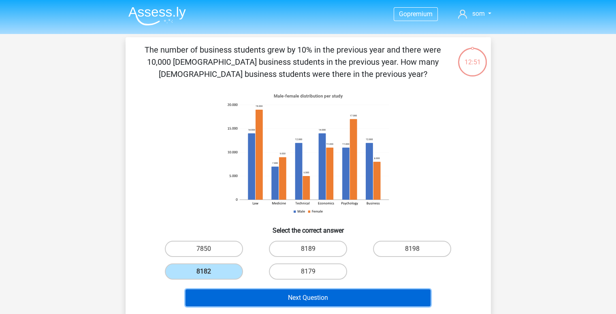
click at [265, 301] on button "Next Question" at bounding box center [308, 298] width 245 height 17
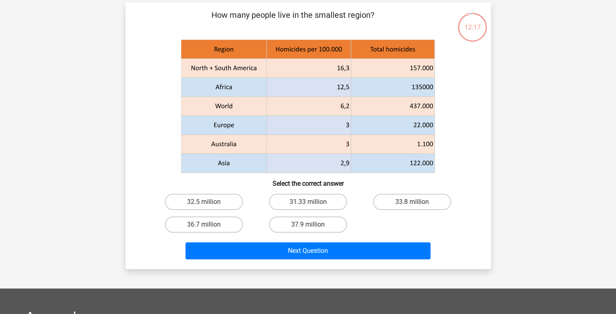
scroll to position [34, 0]
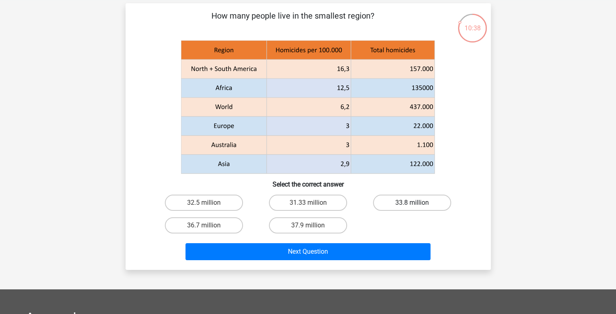
click at [411, 201] on label "33.8 million" at bounding box center [412, 203] width 78 height 16
click at [412, 203] on input "33.8 million" at bounding box center [414, 205] width 5 height 5
radio input "true"
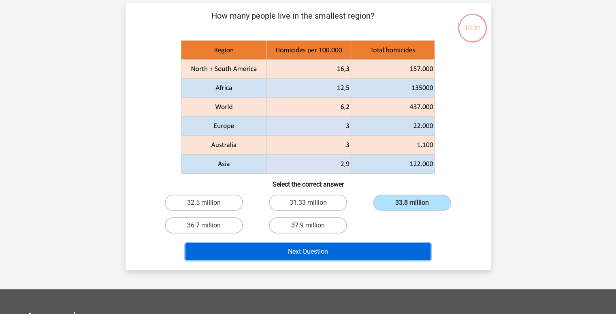
click at [332, 252] on button "Next Question" at bounding box center [308, 251] width 245 height 17
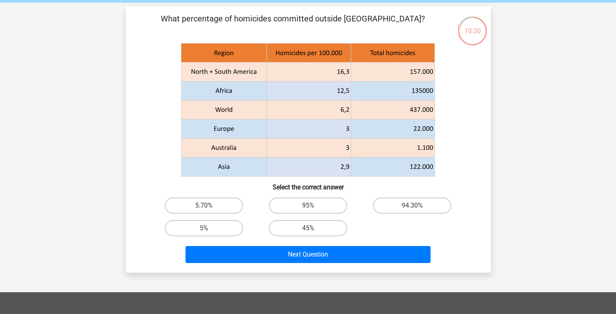
scroll to position [31, 0]
click at [316, 208] on label "95%" at bounding box center [308, 206] width 78 height 16
click at [313, 208] on input "95%" at bounding box center [310, 208] width 5 height 5
radio input "true"
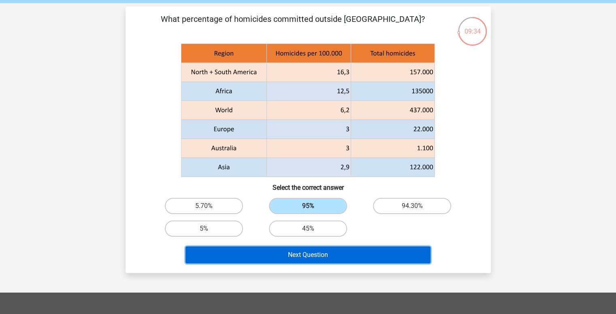
click at [304, 255] on button "Next Question" at bounding box center [308, 255] width 245 height 17
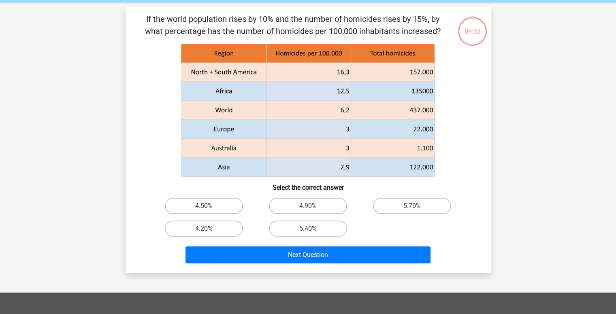
scroll to position [37, 0]
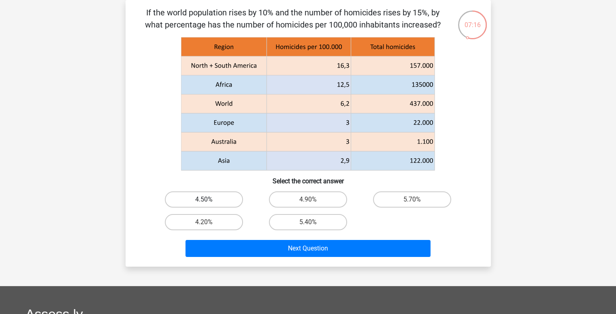
click at [212, 199] on label "4.50%" at bounding box center [204, 200] width 78 height 16
click at [209, 200] on input "4.50%" at bounding box center [206, 202] width 5 height 5
radio input "true"
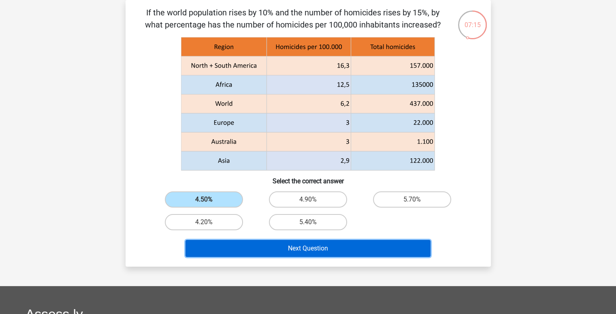
click at [285, 247] on button "Next Question" at bounding box center [308, 248] width 245 height 17
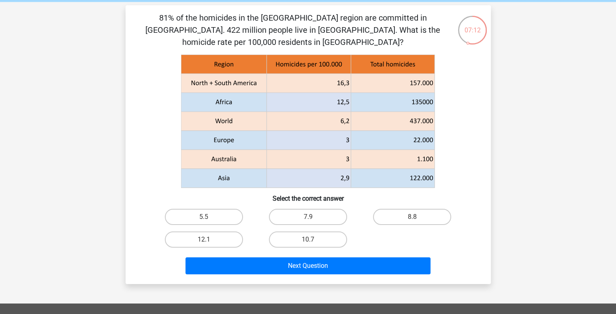
scroll to position [32, 0]
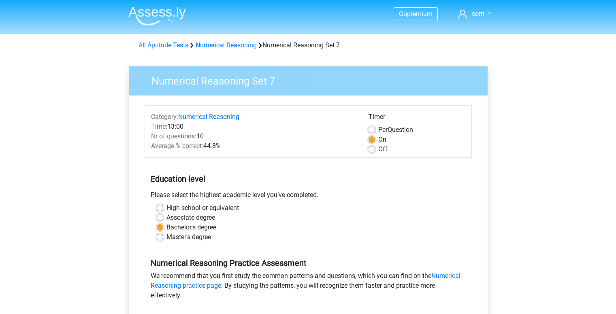
scroll to position [128, 0]
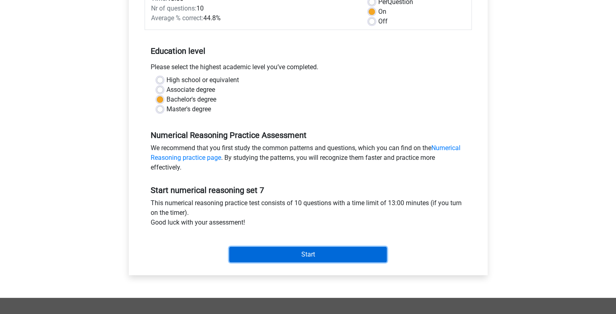
click at [318, 252] on input "Start" at bounding box center [308, 254] width 158 height 15
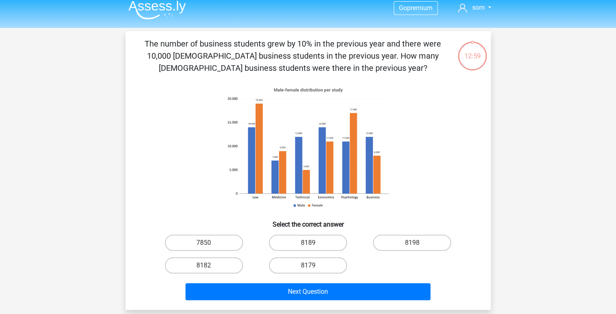
scroll to position [6, 0]
click at [195, 260] on label "8182" at bounding box center [204, 265] width 78 height 16
click at [204, 265] on input "8182" at bounding box center [206, 267] width 5 height 5
radio input "true"
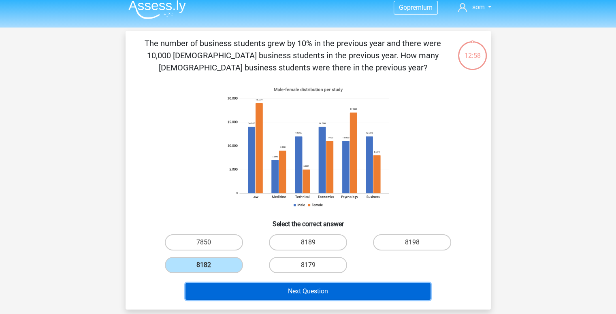
click at [274, 298] on button "Next Question" at bounding box center [308, 291] width 245 height 17
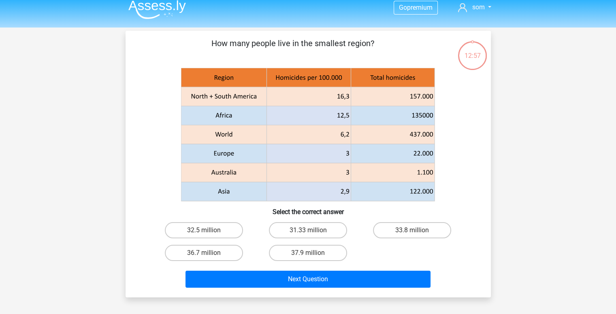
scroll to position [37, 0]
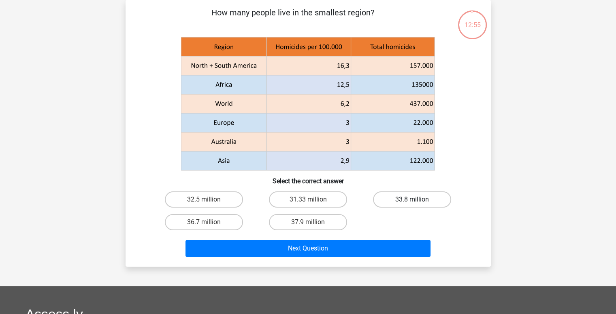
click at [386, 201] on label "33.8 million" at bounding box center [412, 200] width 78 height 16
click at [412, 201] on input "33.8 million" at bounding box center [414, 202] width 5 height 5
radio input "true"
click at [309, 258] on div "Next Question" at bounding box center [308, 250] width 313 height 20
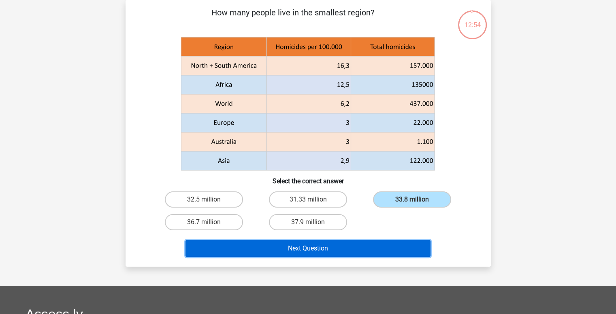
click at [319, 249] on button "Next Question" at bounding box center [308, 248] width 245 height 17
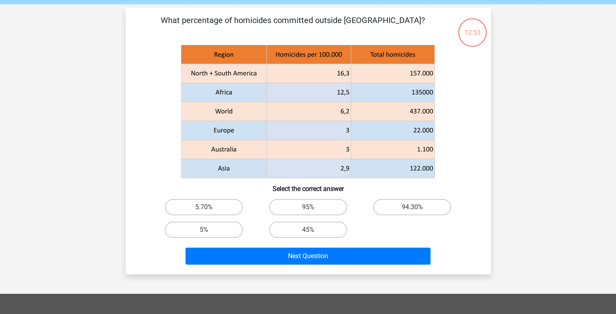
scroll to position [29, 0]
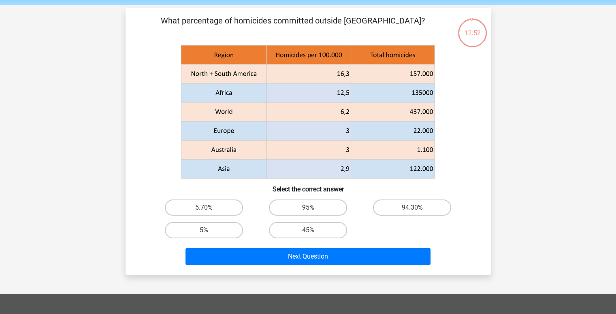
click at [318, 202] on label "95%" at bounding box center [308, 208] width 78 height 16
click at [313, 208] on input "95%" at bounding box center [310, 210] width 5 height 5
radio input "true"
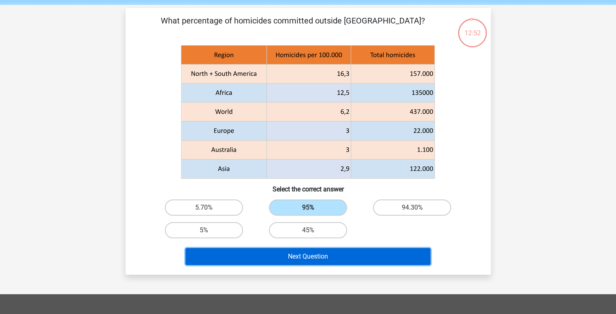
click at [307, 255] on button "Next Question" at bounding box center [308, 256] width 245 height 17
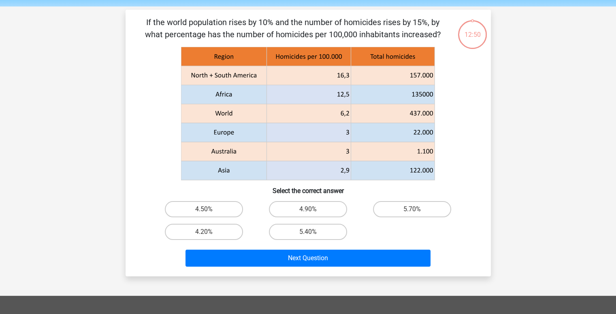
scroll to position [27, 0]
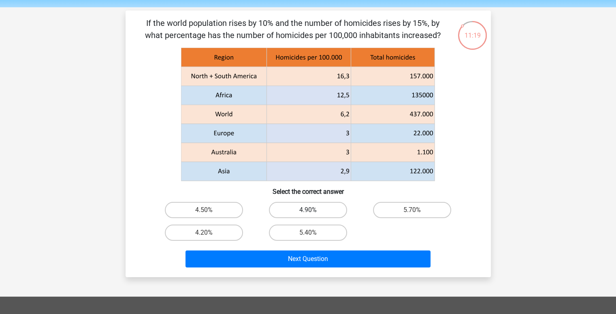
click at [308, 209] on label "4.90%" at bounding box center [308, 210] width 78 height 16
click at [308, 210] on input "4.90%" at bounding box center [310, 212] width 5 height 5
radio input "true"
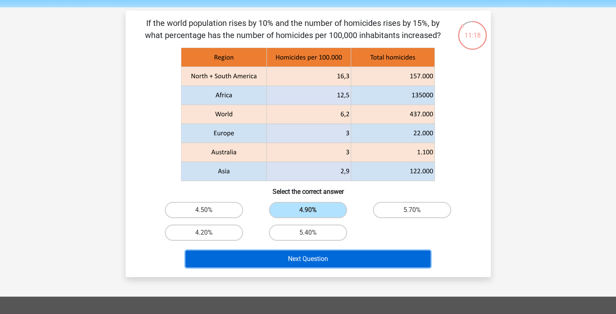
click at [318, 264] on button "Next Question" at bounding box center [308, 259] width 245 height 17
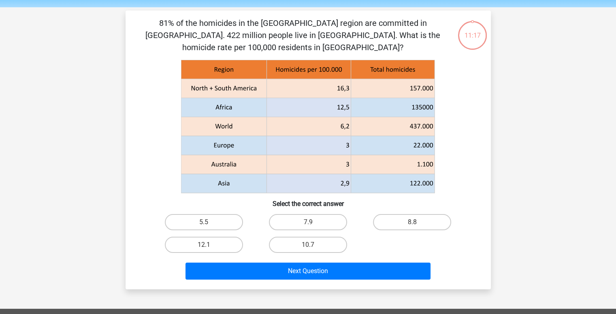
scroll to position [37, 0]
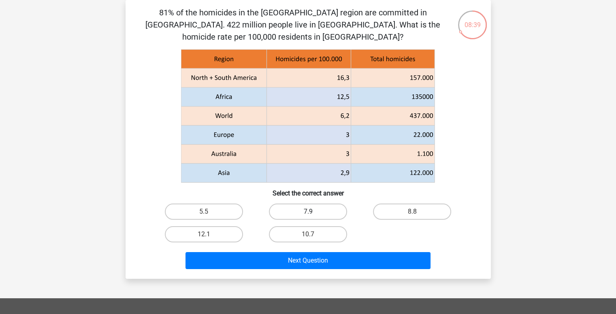
click at [326, 211] on label "7.9" at bounding box center [308, 212] width 78 height 16
click at [313, 212] on input "7.9" at bounding box center [310, 214] width 5 height 5
radio input "true"
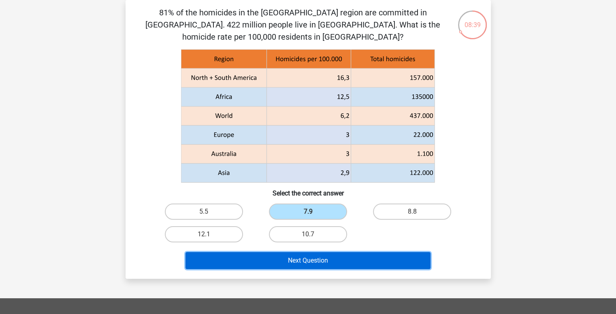
click at [341, 259] on button "Next Question" at bounding box center [308, 260] width 245 height 17
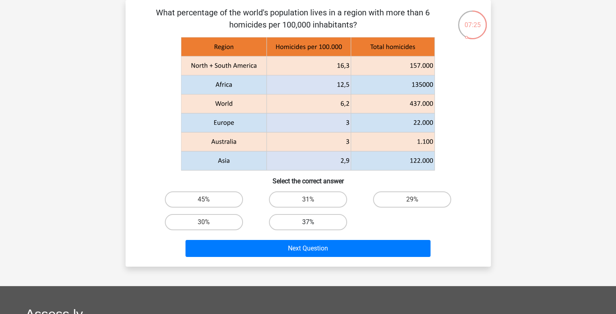
click at [314, 220] on label "37%" at bounding box center [308, 222] width 78 height 16
click at [313, 222] on input "37%" at bounding box center [310, 224] width 5 height 5
radio input "true"
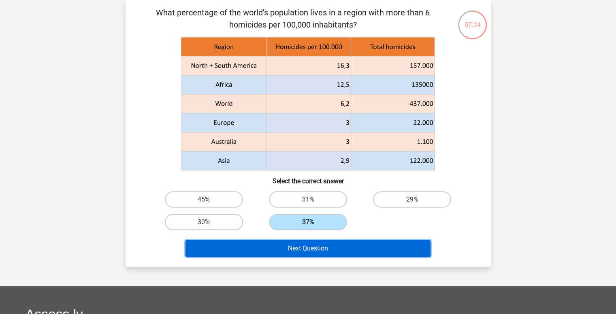
click at [327, 244] on button "Next Question" at bounding box center [308, 248] width 245 height 17
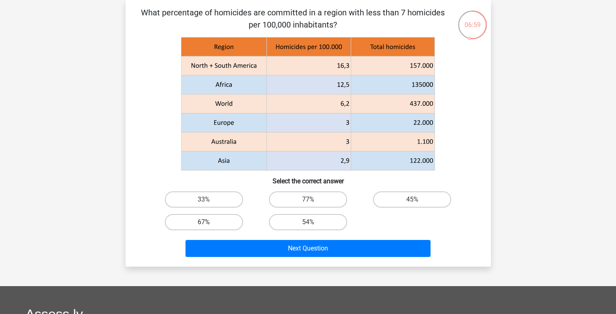
click at [203, 226] on label "67%" at bounding box center [204, 222] width 78 height 16
click at [204, 226] on input "67%" at bounding box center [206, 224] width 5 height 5
radio input "true"
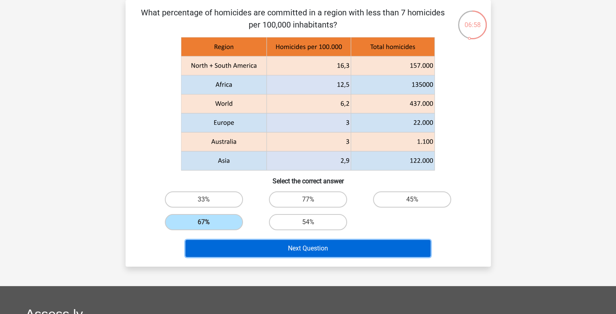
click at [277, 243] on button "Next Question" at bounding box center [308, 248] width 245 height 17
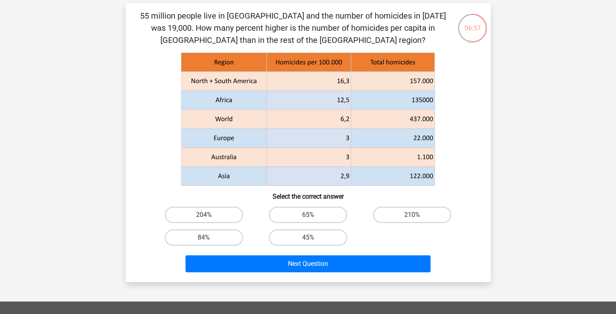
scroll to position [33, 0]
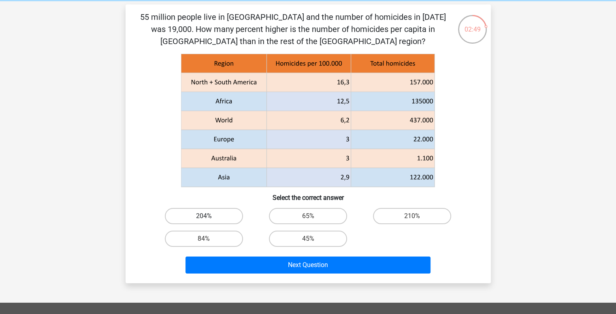
click at [198, 211] on label "204%" at bounding box center [204, 216] width 78 height 16
click at [204, 216] on input "204%" at bounding box center [206, 218] width 5 height 5
radio input "true"
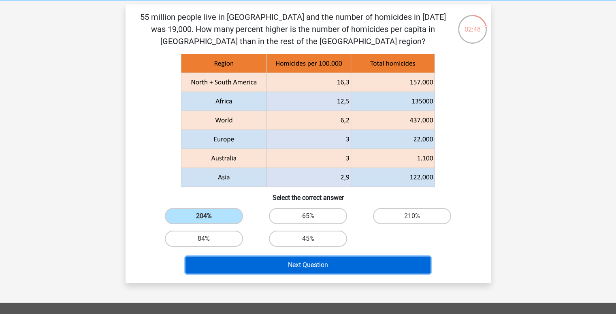
click at [273, 271] on button "Next Question" at bounding box center [308, 265] width 245 height 17
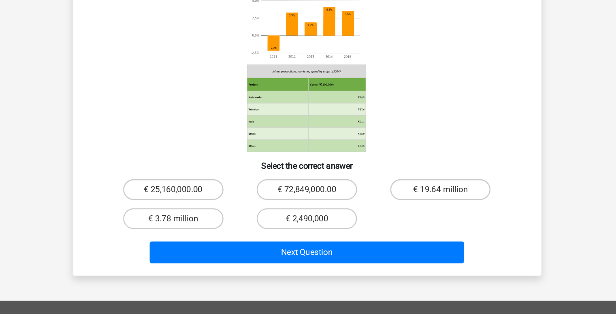
scroll to position [19, 0]
